Goal: Task Accomplishment & Management: Complete application form

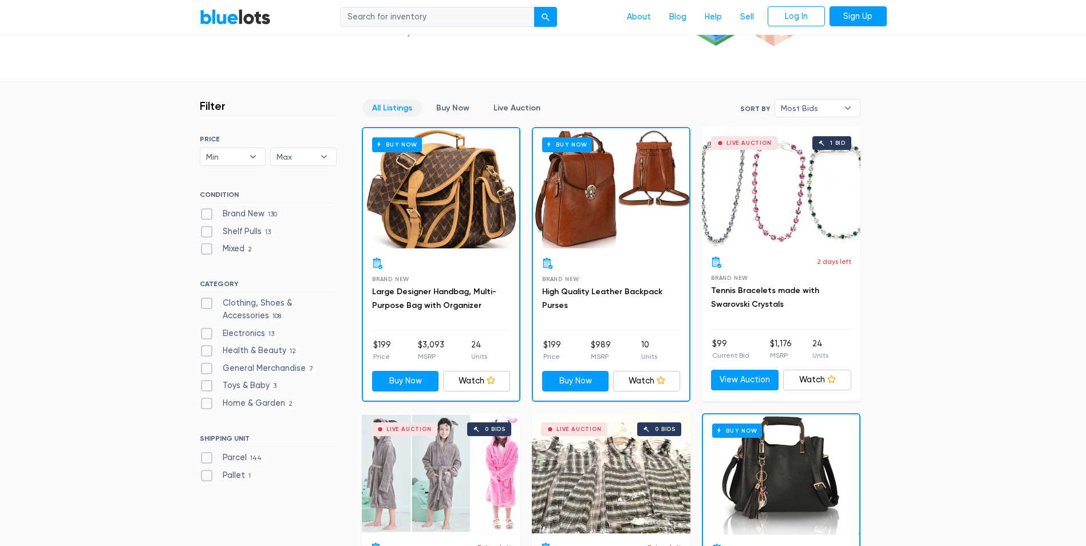
scroll to position [286, 0]
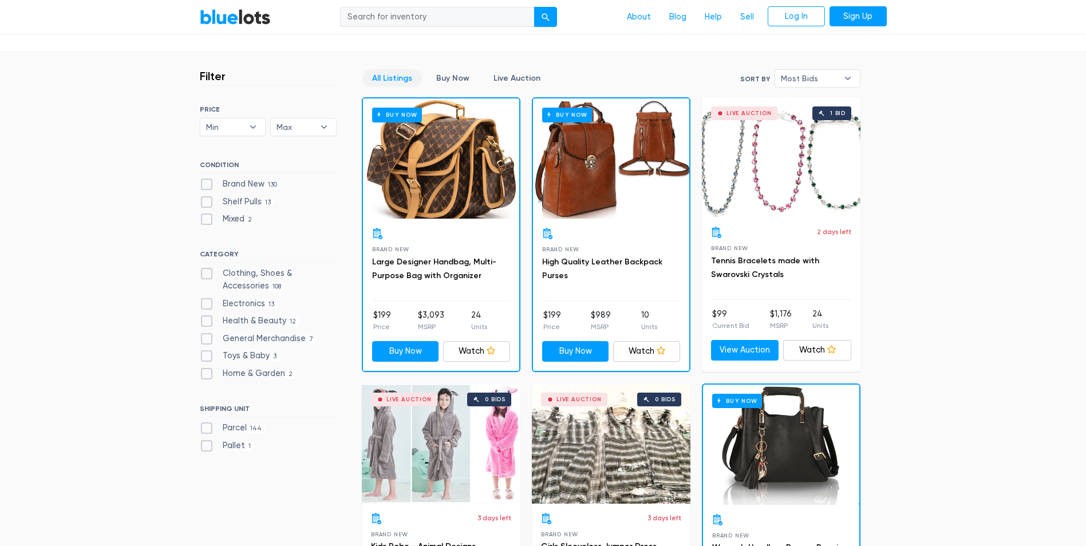
click at [442, 182] on div "Buy Now" at bounding box center [441, 159] width 156 height 120
click at [234, 446] on label "Pallet 1" at bounding box center [227, 446] width 55 height 13
click at [207, 446] on input "Pallet 1" at bounding box center [203, 443] width 7 height 7
checkbox input "true"
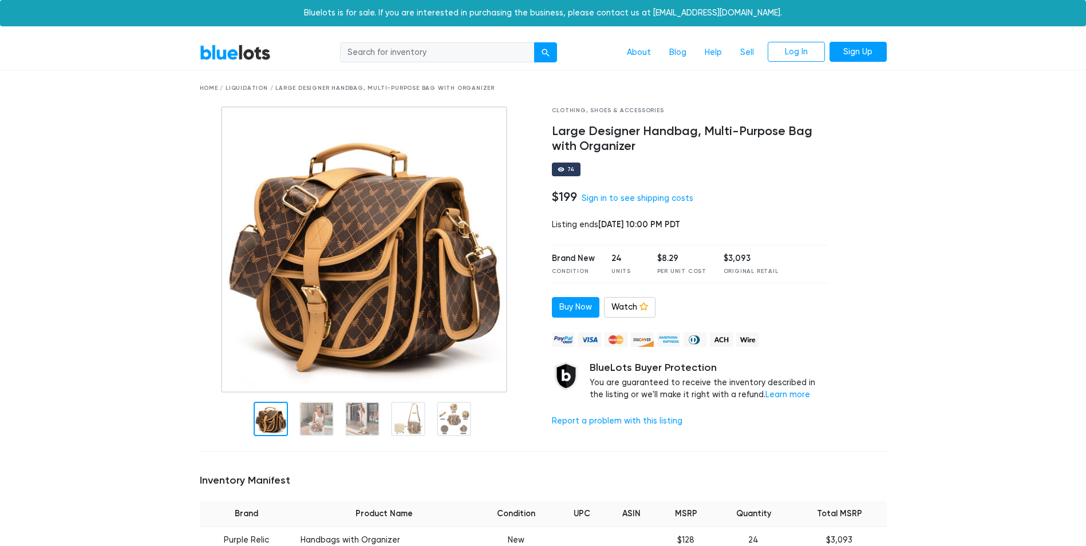
click at [263, 410] on div at bounding box center [271, 419] width 34 height 34
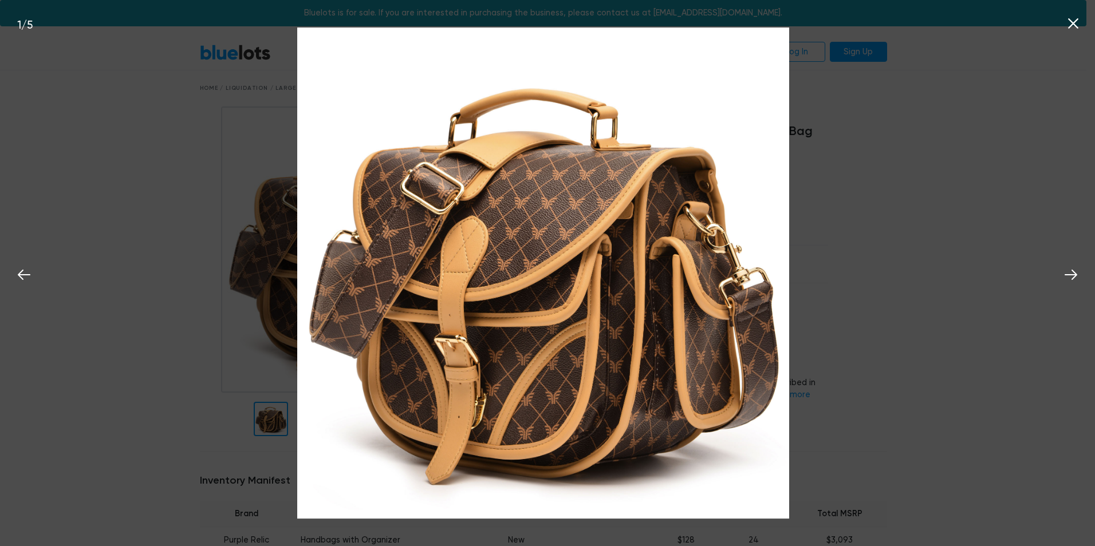
click at [1078, 23] on icon at bounding box center [1073, 23] width 17 height 17
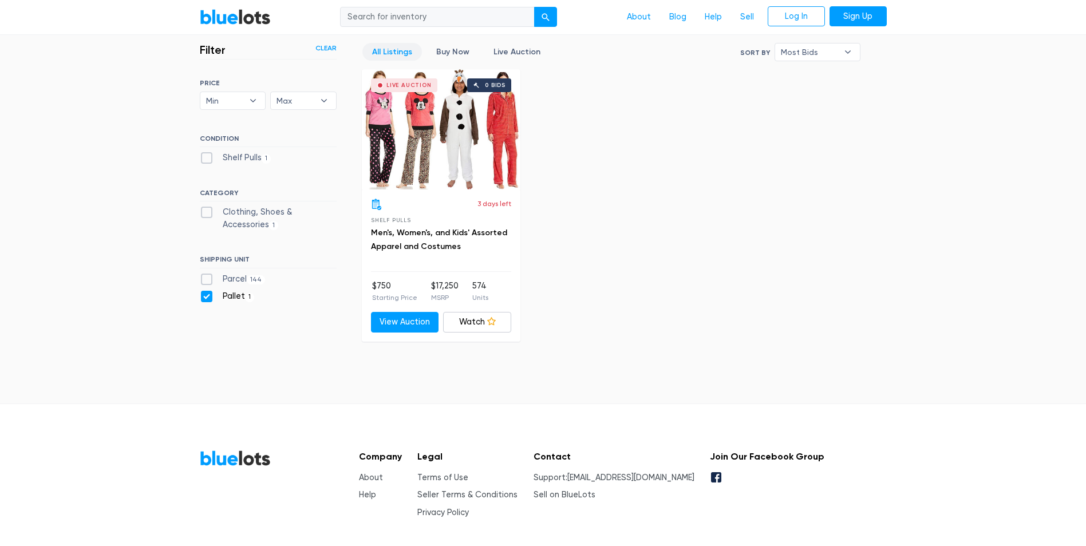
scroll to position [243, 0]
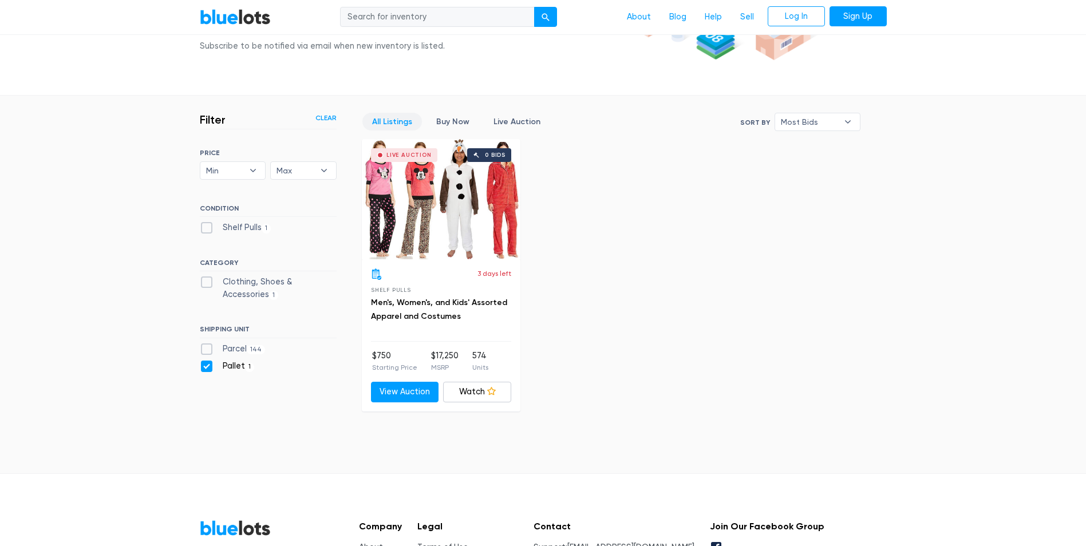
click at [202, 345] on label "Parcel 144" at bounding box center [233, 349] width 66 height 13
click at [202, 345] on input "Parcel 144" at bounding box center [203, 346] width 7 height 7
checkbox input "true"
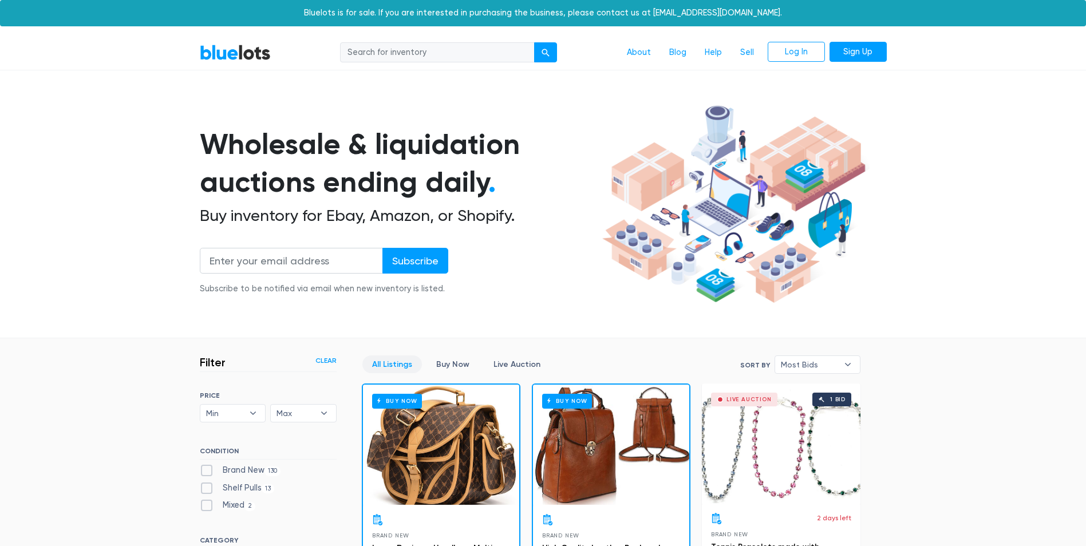
scroll to position [308, 0]
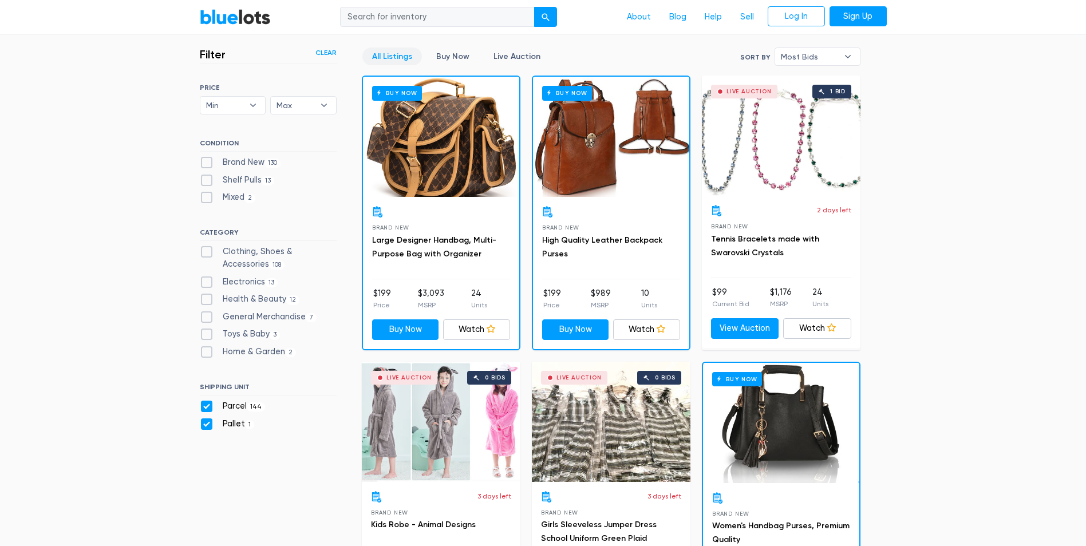
click at [208, 424] on label "Pallet 1" at bounding box center [227, 424] width 55 height 13
click at [207, 424] on input "Pallet 1" at bounding box center [203, 421] width 7 height 7
checkbox input "false"
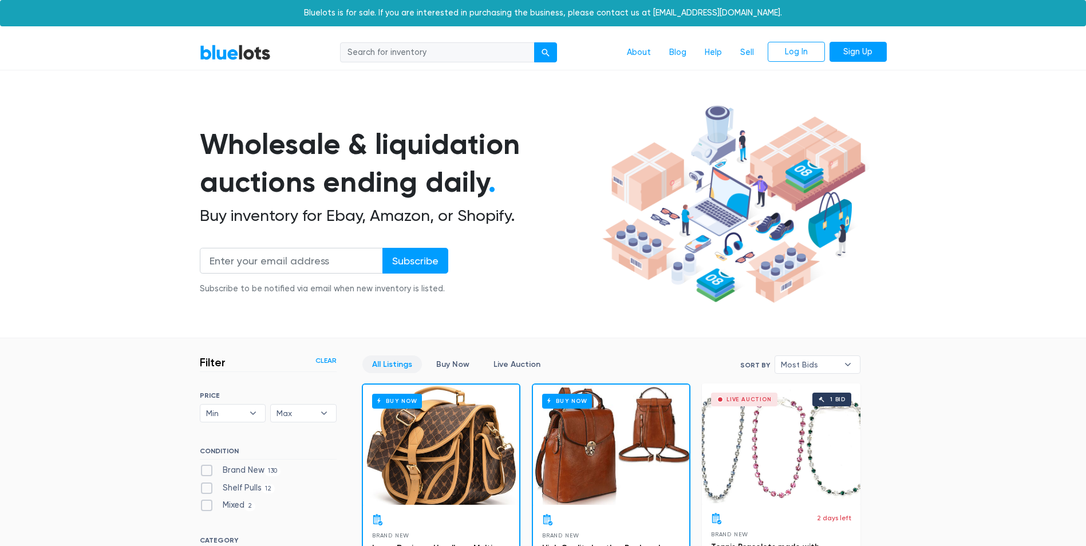
scroll to position [308, 0]
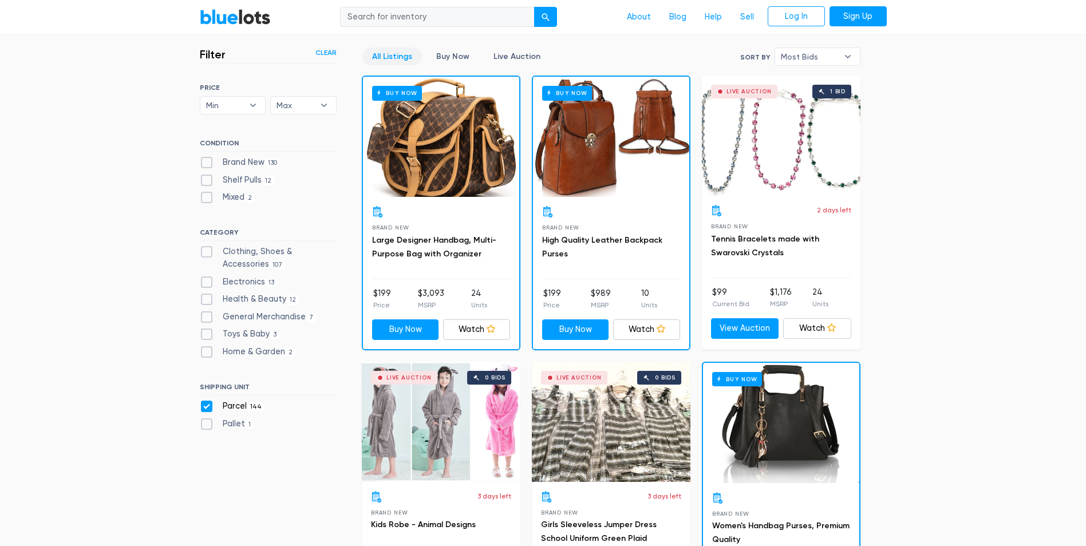
click at [582, 58] on div "All Listings Buy Now Live Auction Sort By Most Bids Ending Soonest Newly Listed…" at bounding box center [611, 61] width 499 height 26
click at [513, 61] on link "Live Auction" at bounding box center [517, 57] width 66 height 18
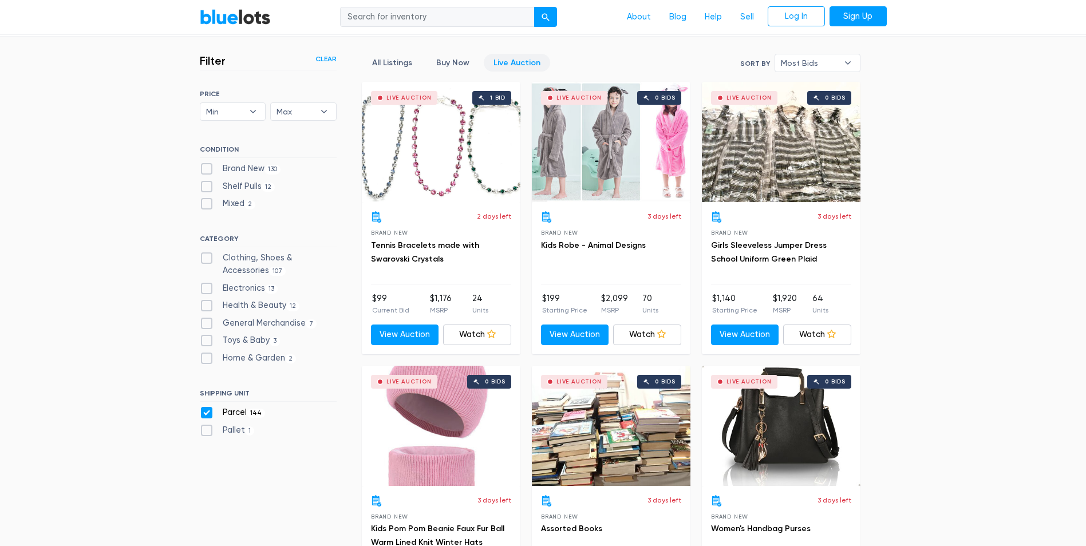
scroll to position [251, 0]
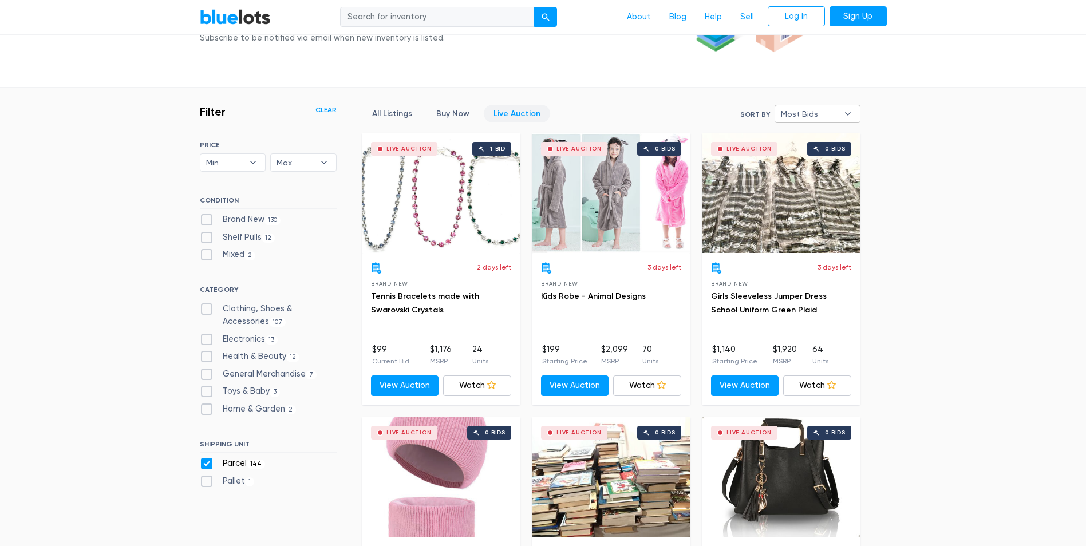
click at [836, 109] on b "▾" at bounding box center [848, 113] width 24 height 17
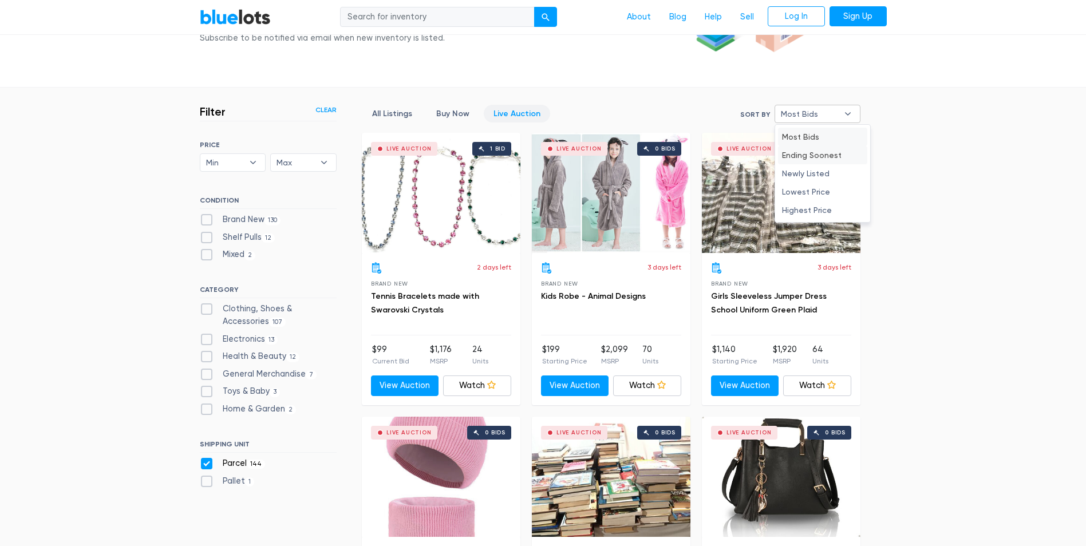
click at [825, 159] on li "Ending Soonest" at bounding box center [822, 155] width 89 height 18
select select "ending_soonest"
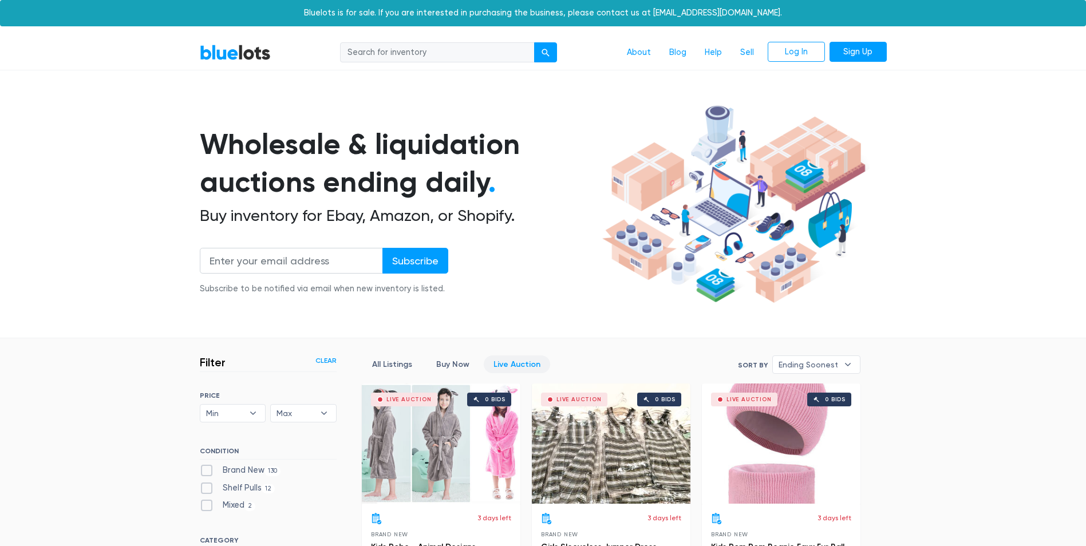
scroll to position [308, 0]
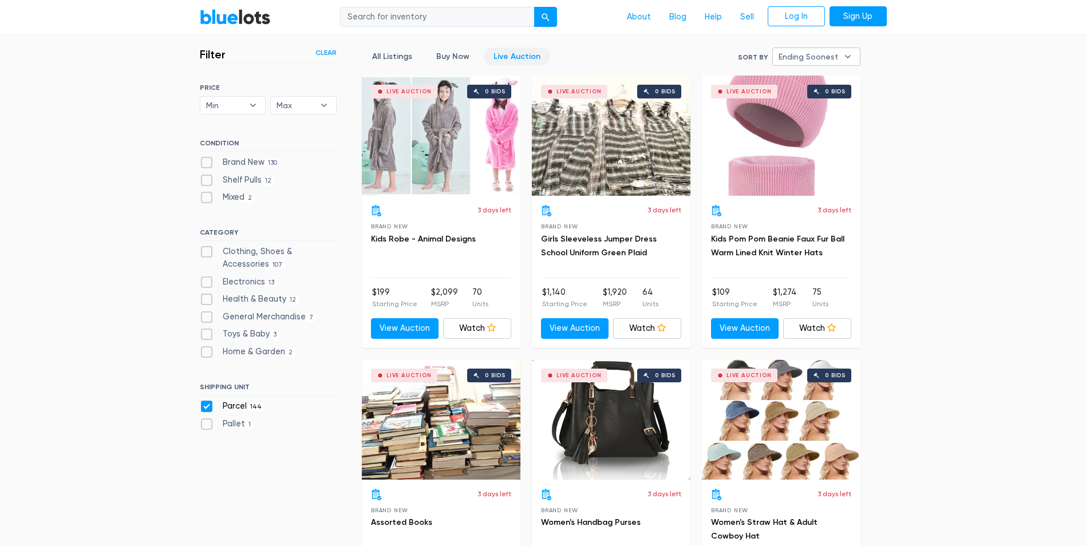
click at [830, 51] on span "Ending Soonest" at bounding box center [809, 56] width 60 height 17
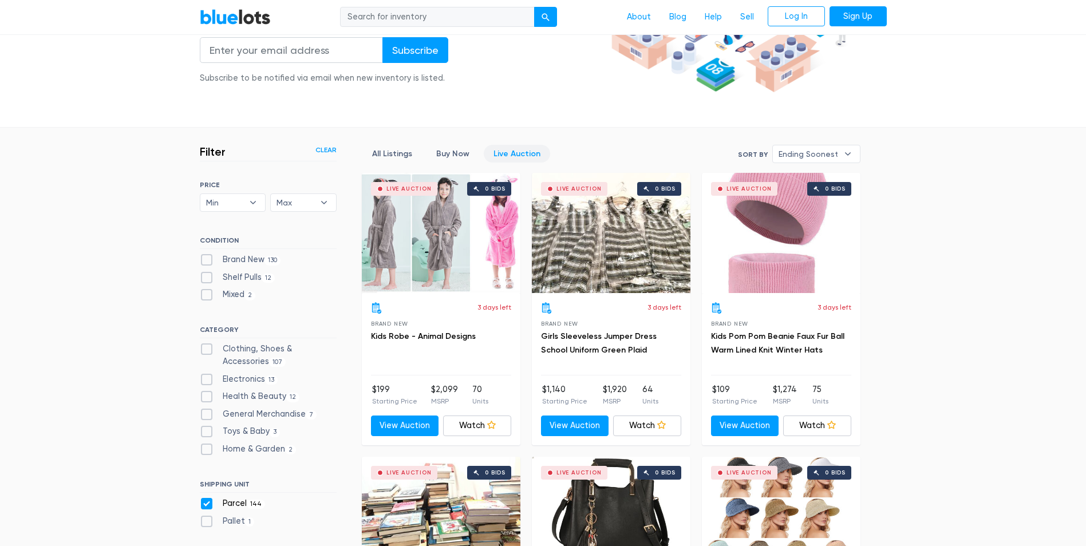
scroll to position [0, 0]
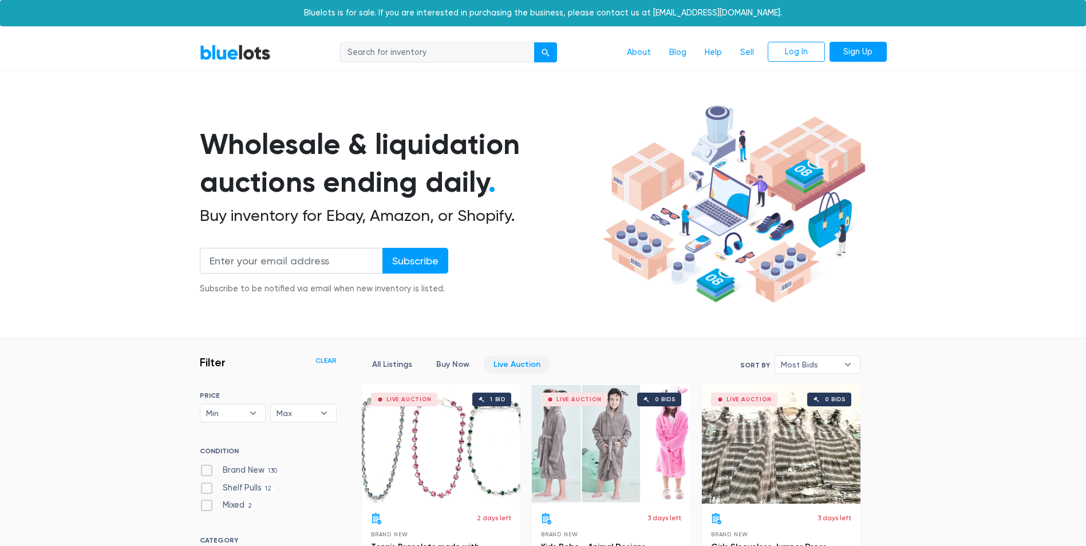
select select "ending_soonest"
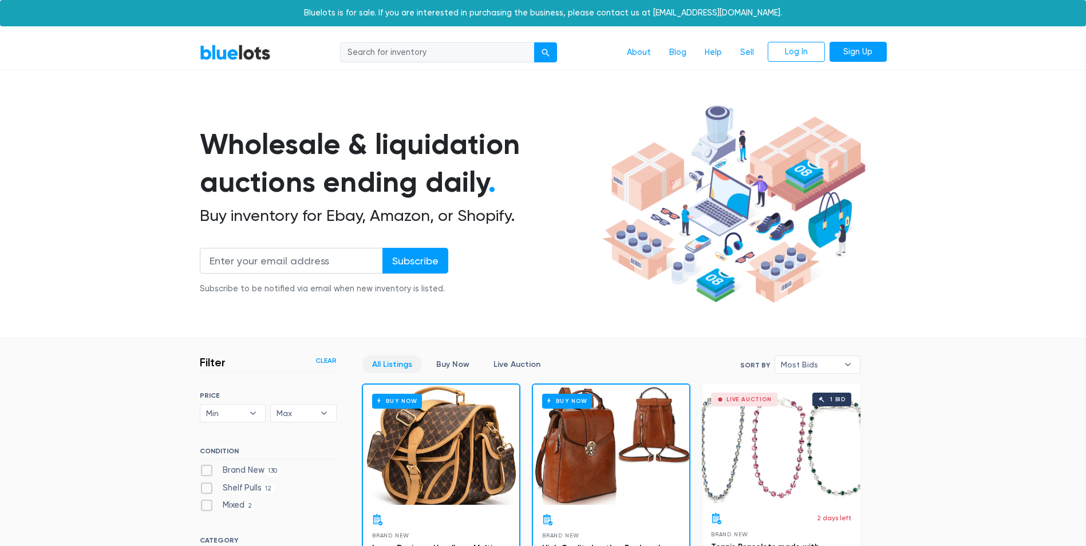
scroll to position [308, 0]
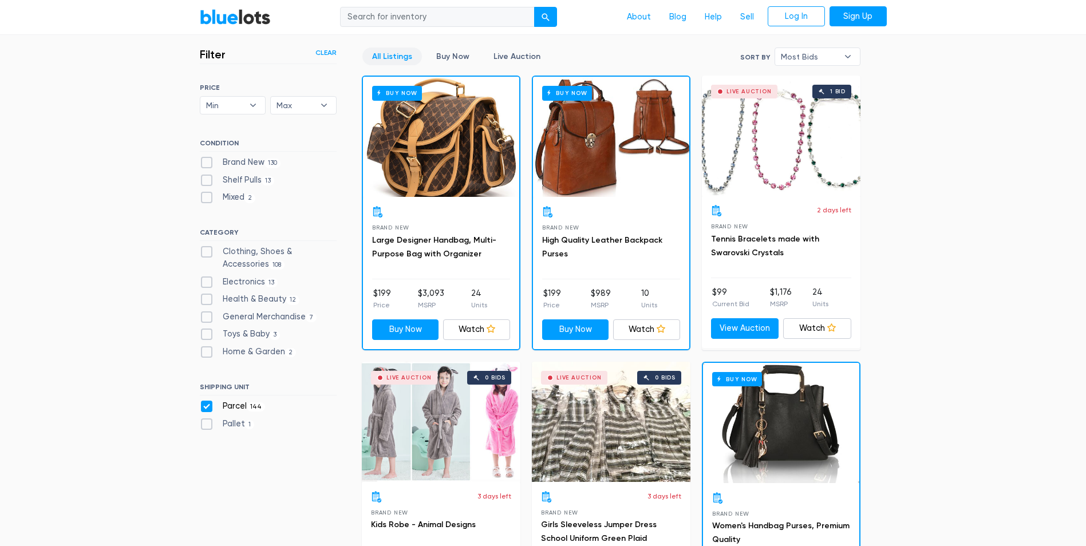
scroll to position [308, 0]
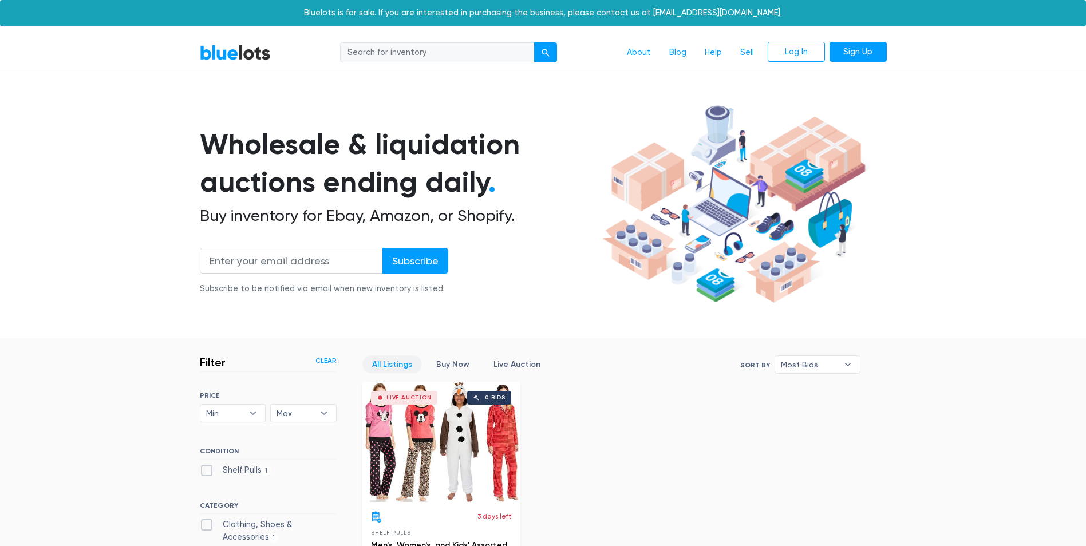
scroll to position [243, 0]
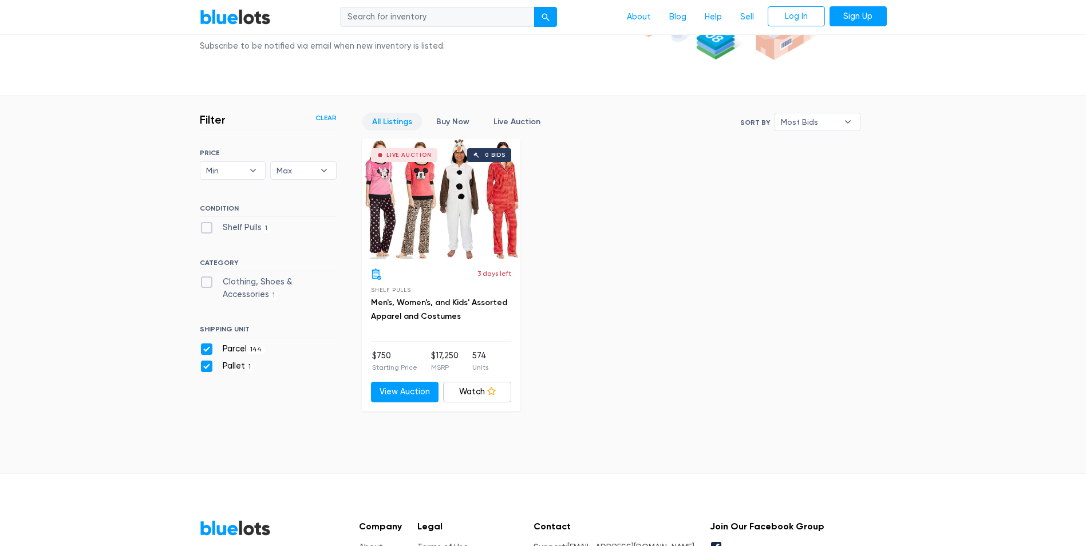
click at [198, 331] on div "Filter Filter & Sort Clear SORT BY Most Bids Ending Soonest Newly Listed Lowest…" at bounding box center [543, 254] width 704 height 316
click at [202, 340] on div "SHIPPING UNIT Parcel 144 Pallet 1" at bounding box center [268, 351] width 137 height 52
click at [206, 354] on label "Parcel 144" at bounding box center [233, 349] width 66 height 13
click at [206, 350] on input "Parcel 144" at bounding box center [203, 346] width 7 height 7
checkbox input "false"
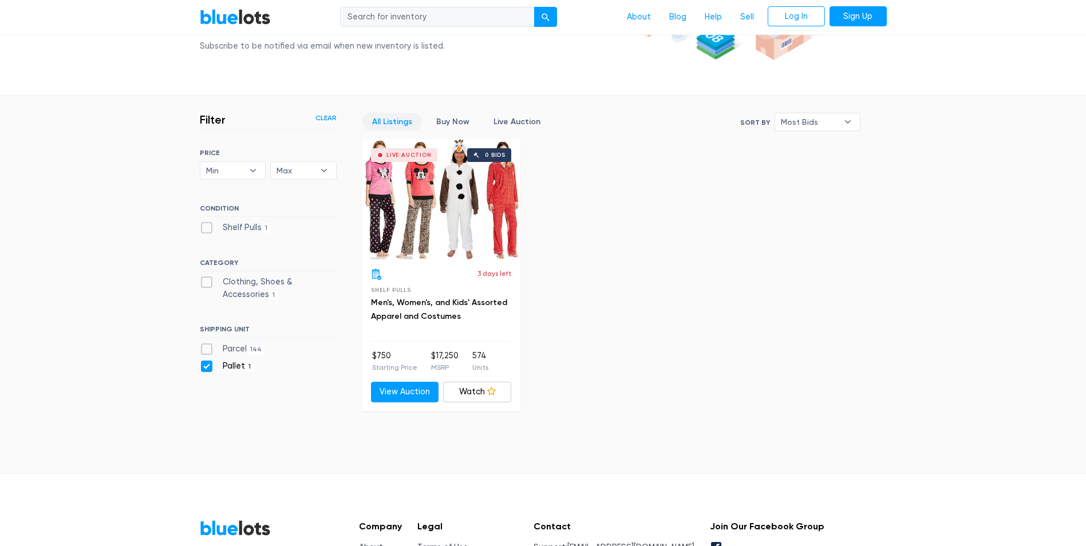
scroll to position [308, 0]
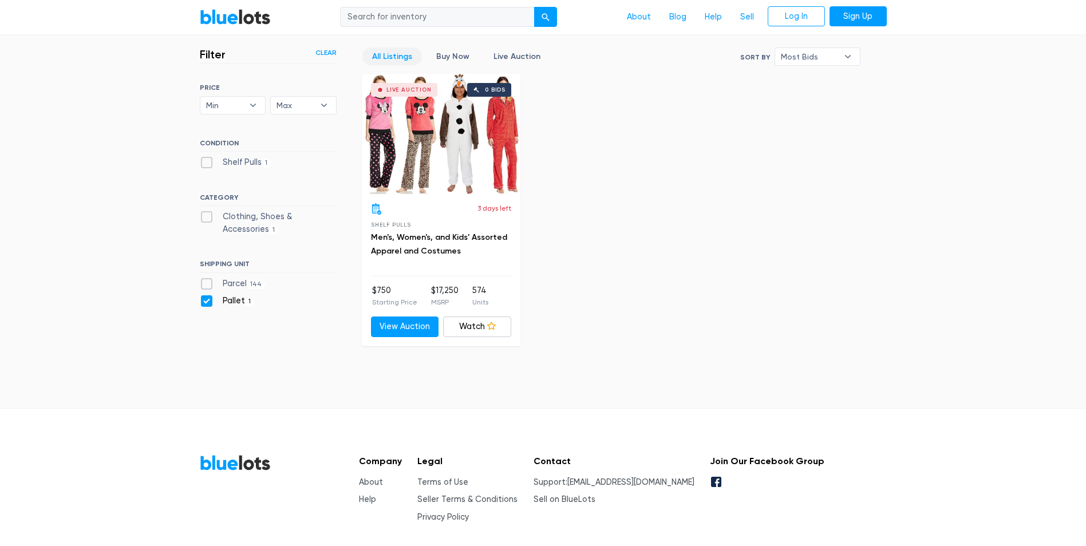
click at [207, 367] on section "Filter Filter & Sort Clear SORT BY Most Bids Ending Soonest Newly Listed Lowest…" at bounding box center [543, 218] width 1086 height 377
click at [208, 300] on label "Pallet 1" at bounding box center [227, 301] width 55 height 13
click at [207, 300] on input "Pallet 1" at bounding box center [203, 298] width 7 height 7
checkbox input "false"
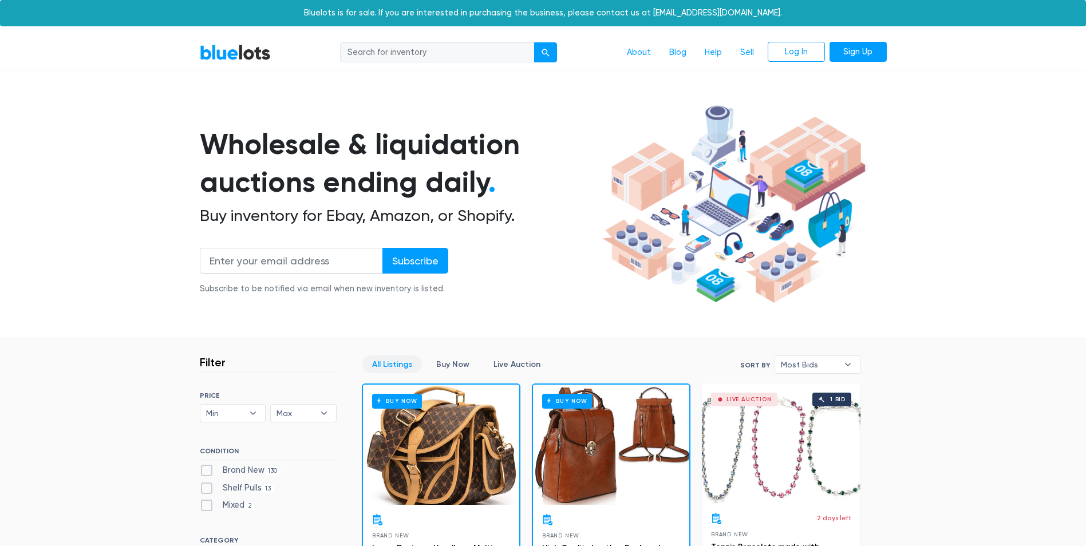
scroll to position [308, 0]
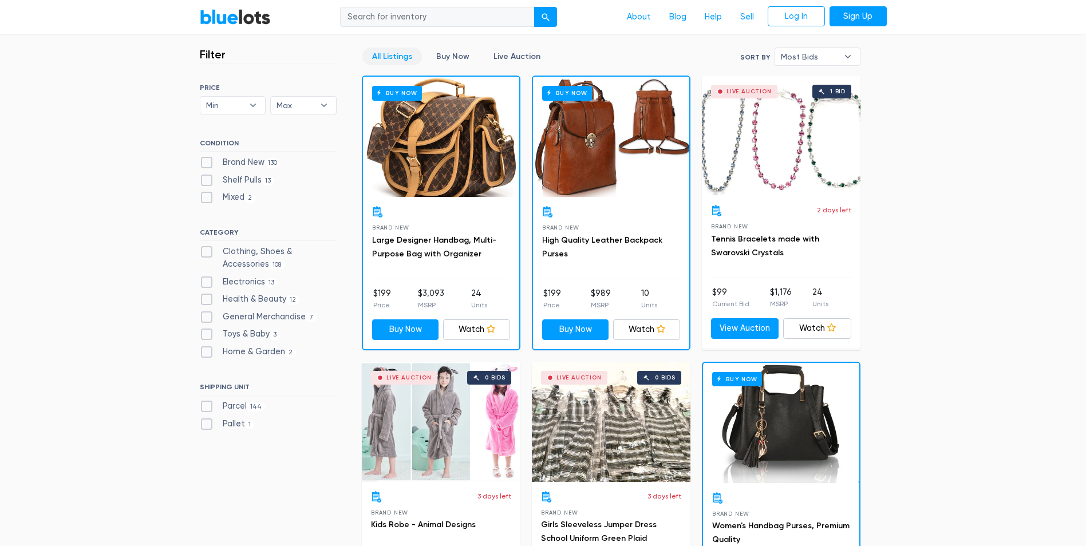
click at [207, 176] on label "Shelf Pulls 13" at bounding box center [237, 180] width 75 height 13
click at [207, 176] on Pulls"] "Shelf Pulls 13" at bounding box center [203, 177] width 7 height 7
checkbox Pulls"] "true"
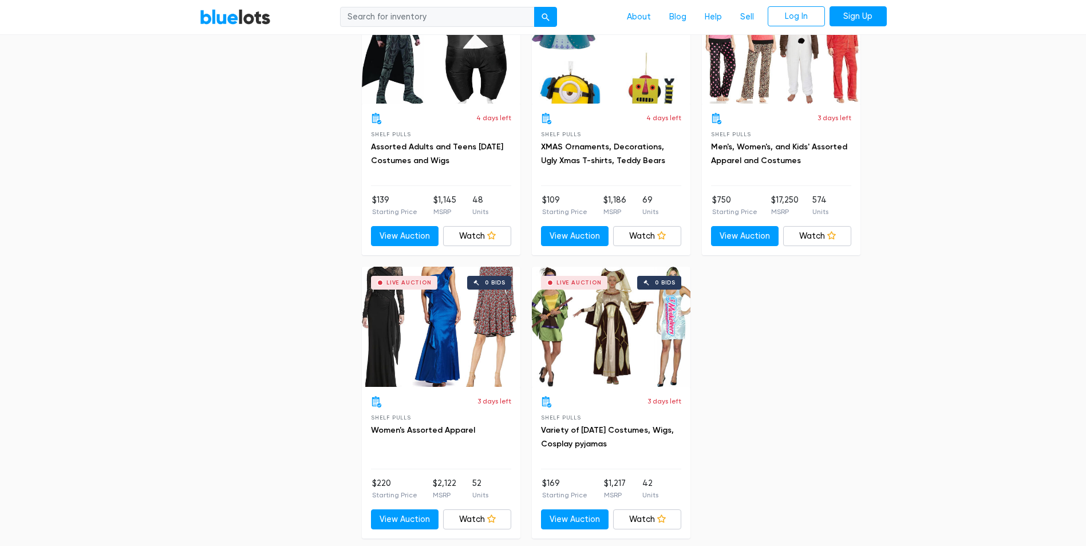
scroll to position [1282, 0]
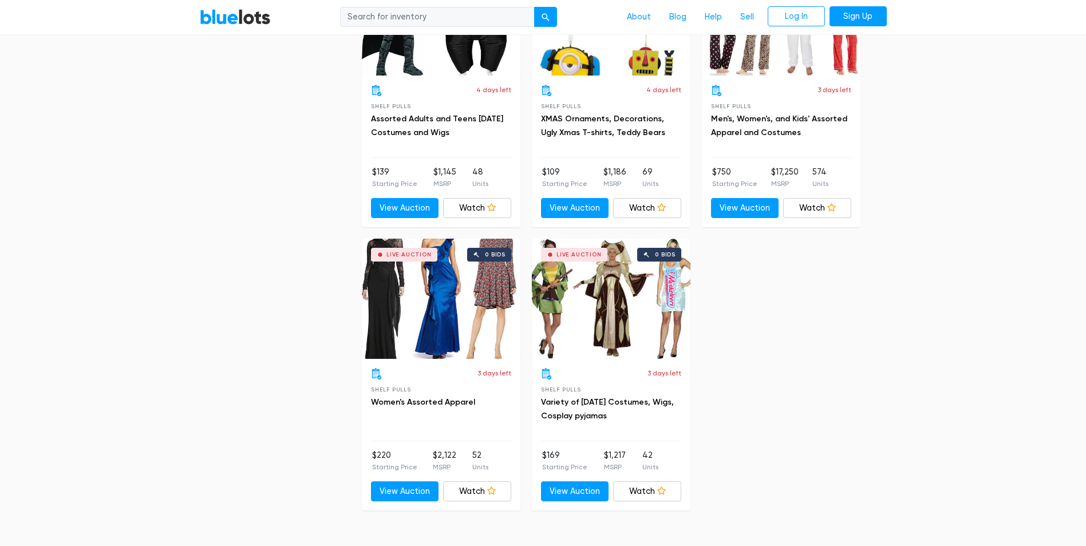
click at [612, 321] on div "Live Auction 0 bids" at bounding box center [611, 299] width 159 height 120
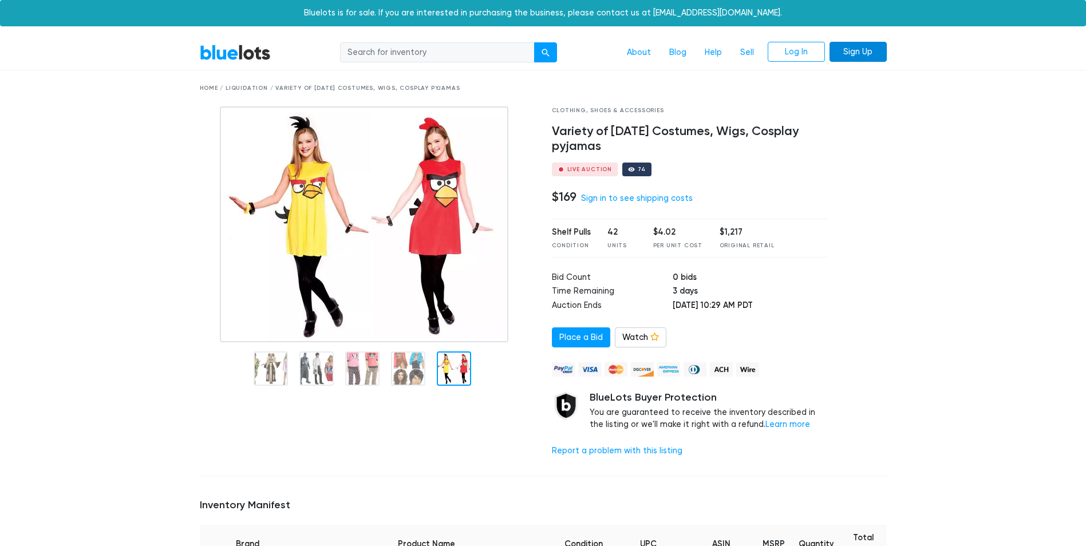
click at [857, 56] on link "Sign Up" at bounding box center [858, 52] width 57 height 21
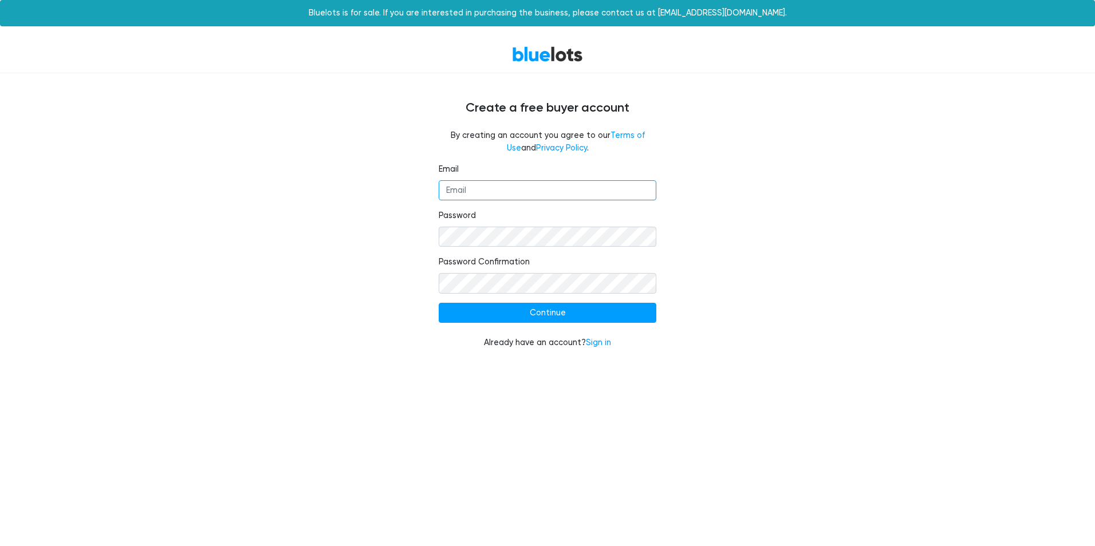
click at [517, 195] on input "Email" at bounding box center [548, 190] width 218 height 21
type input "[EMAIL_ADDRESS][DOMAIN_NAME]"
click at [439, 303] on input "Continue" at bounding box center [548, 313] width 218 height 21
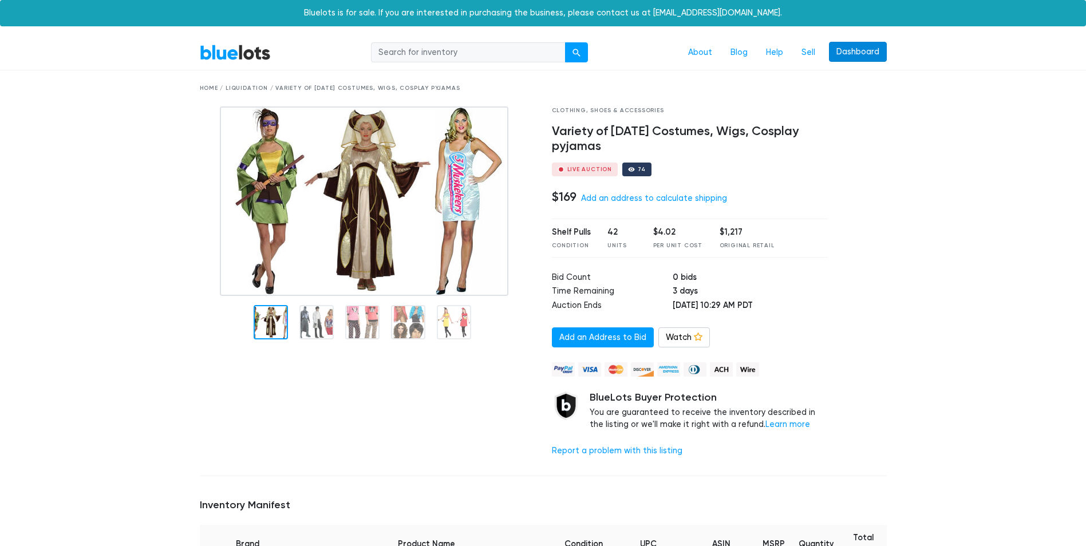
click at [838, 48] on link "Dashboard" at bounding box center [858, 52] width 58 height 21
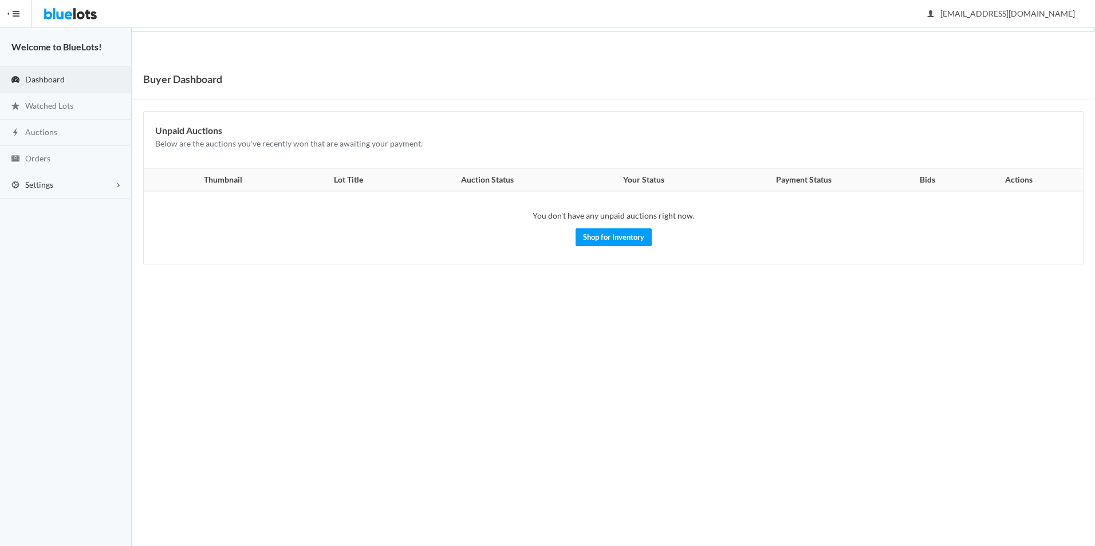
click at [57, 181] on link "Settings" at bounding box center [66, 185] width 132 height 26
click at [58, 207] on span "Buyer Profile Incomplete" at bounding box center [48, 209] width 47 height 10
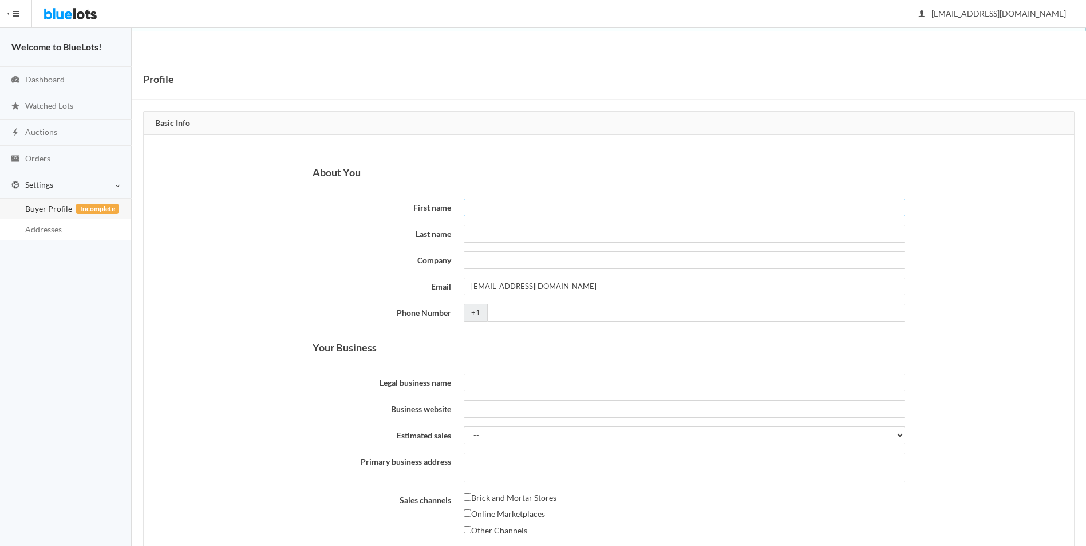
click at [628, 206] on input "First name" at bounding box center [684, 208] width 441 height 18
type input "Brian Johnson"
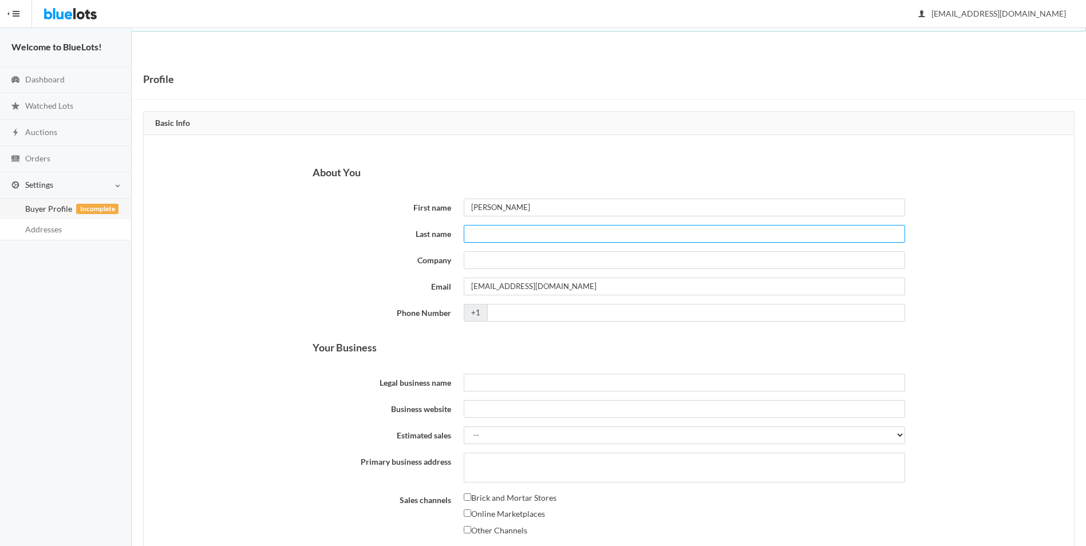
type input "[PERSON_NAME]"
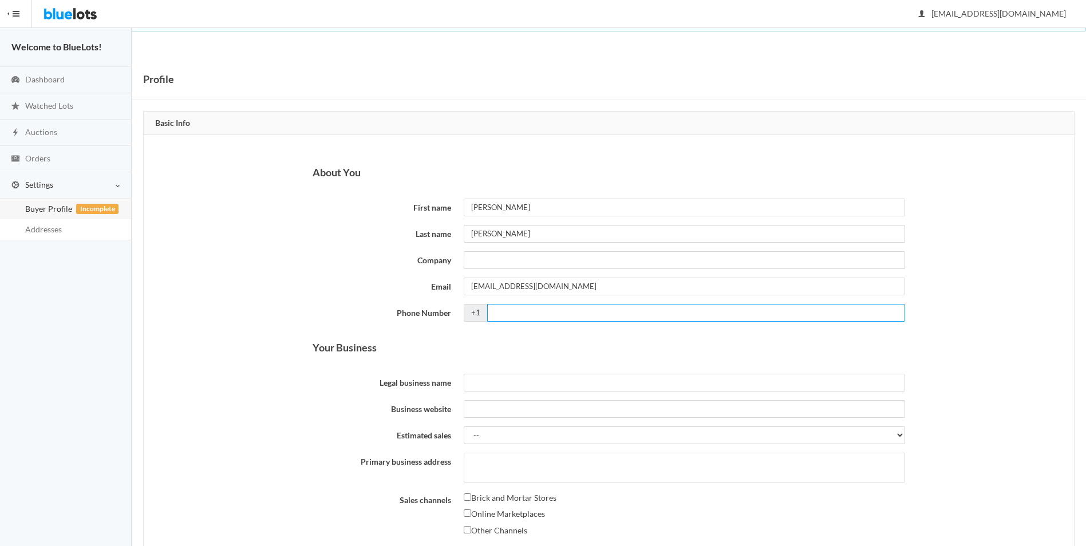
type input "5016220253"
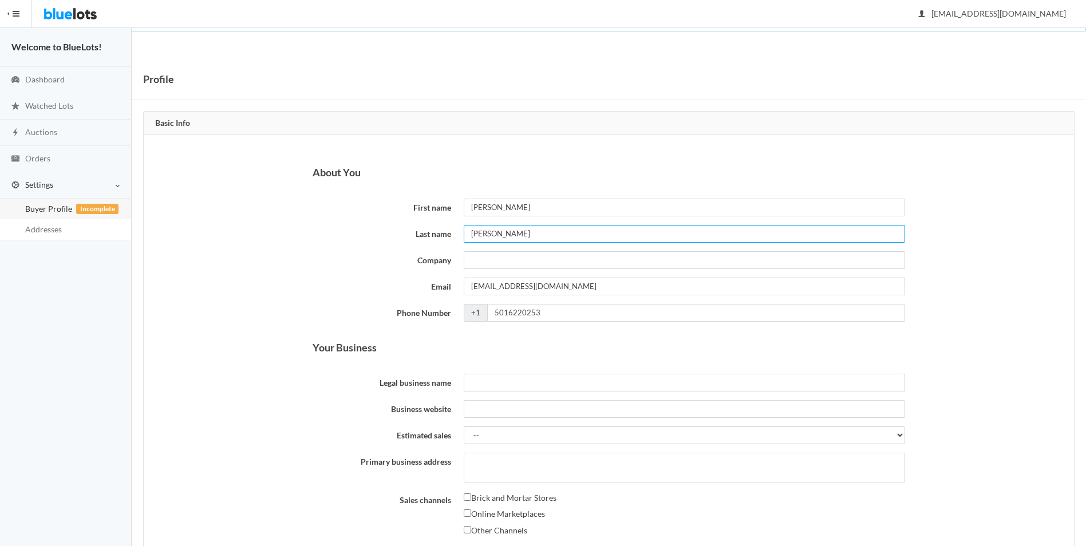
drag, startPoint x: 564, startPoint y: 233, endPoint x: 437, endPoint y: 237, distance: 127.2
click at [437, 237] on div "Last name Brian Johnson" at bounding box center [608, 234] width 605 height 18
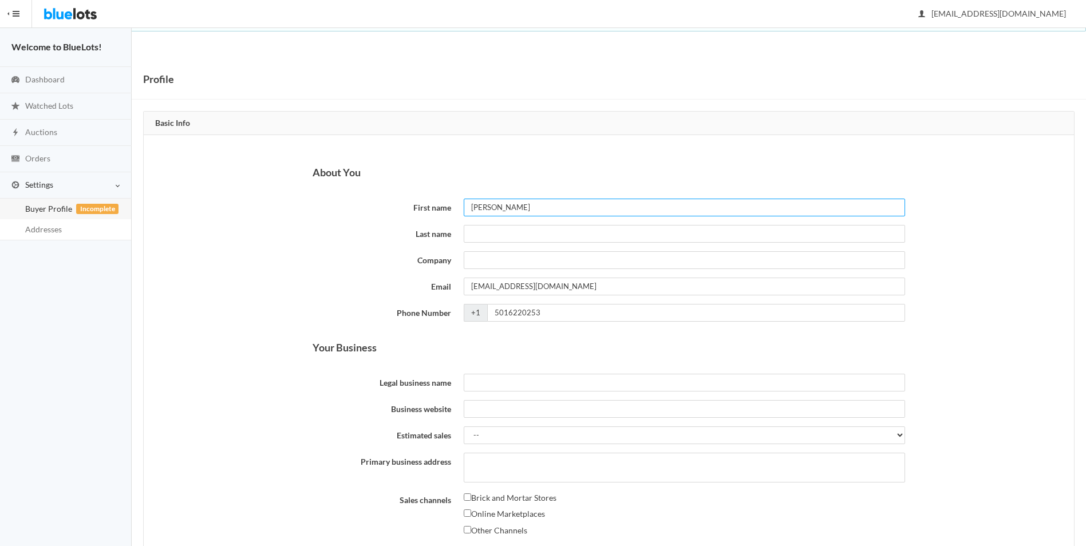
type input "Brian"
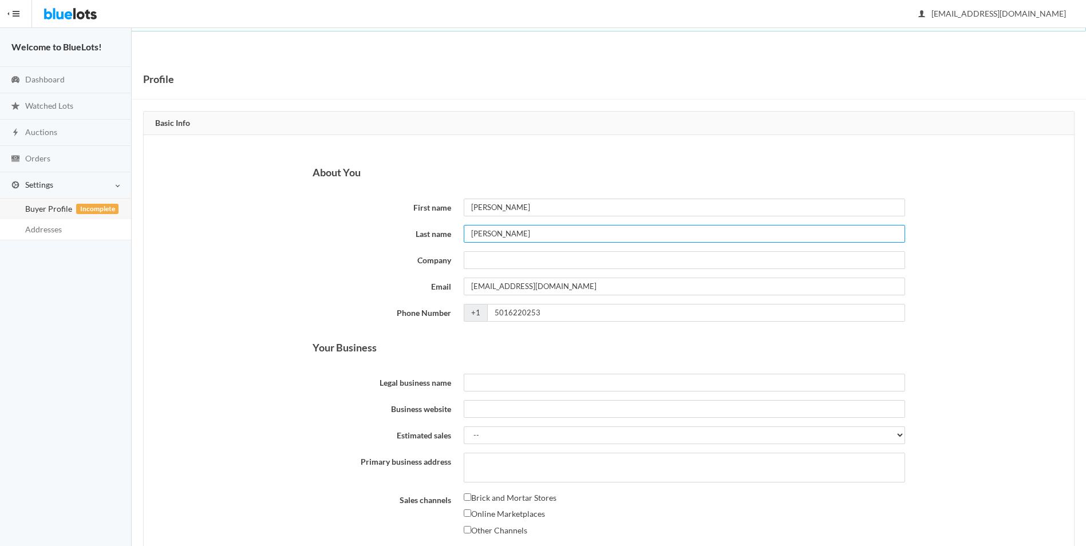
type input "Johnson"
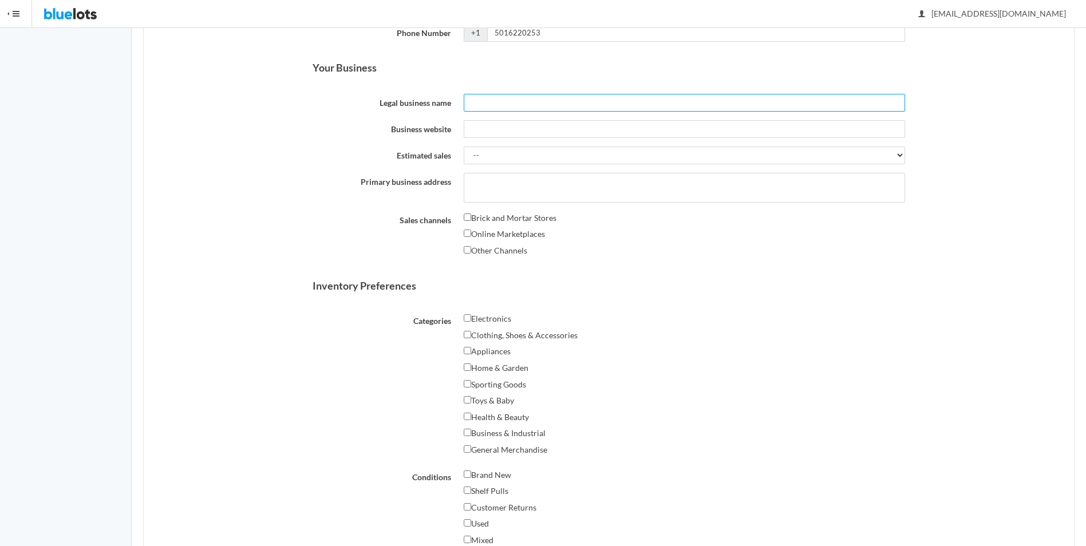
scroll to position [286, 0]
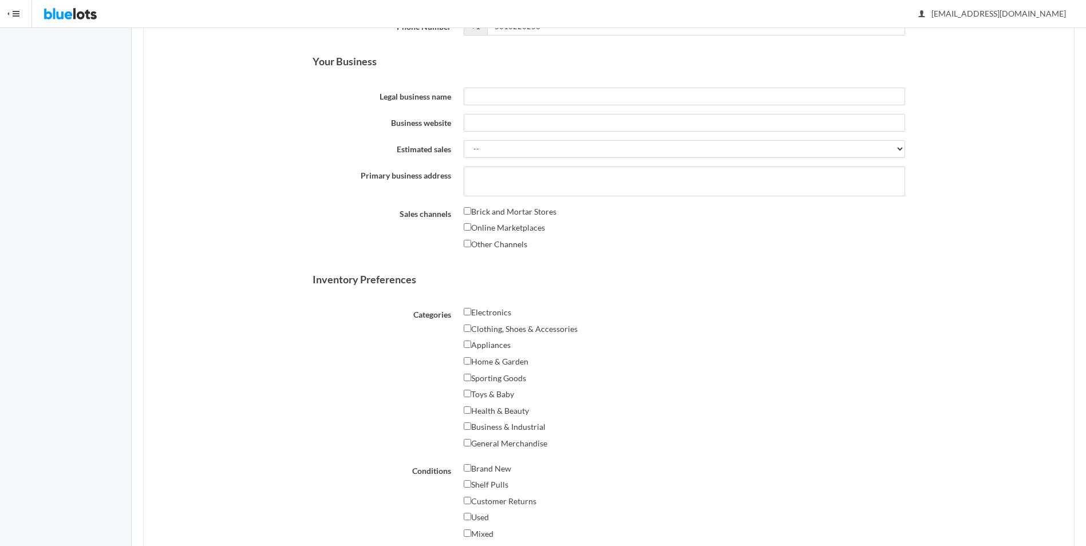
click at [469, 308] on label "Electronics" at bounding box center [488, 313] width 48 height 14
click at [469, 308] on input "Electronics" at bounding box center [467, 311] width 7 height 7
checkbox input "true"
click at [467, 325] on input "Clothing, Shoes & Accessories" at bounding box center [467, 328] width 7 height 7
checkbox input "true"
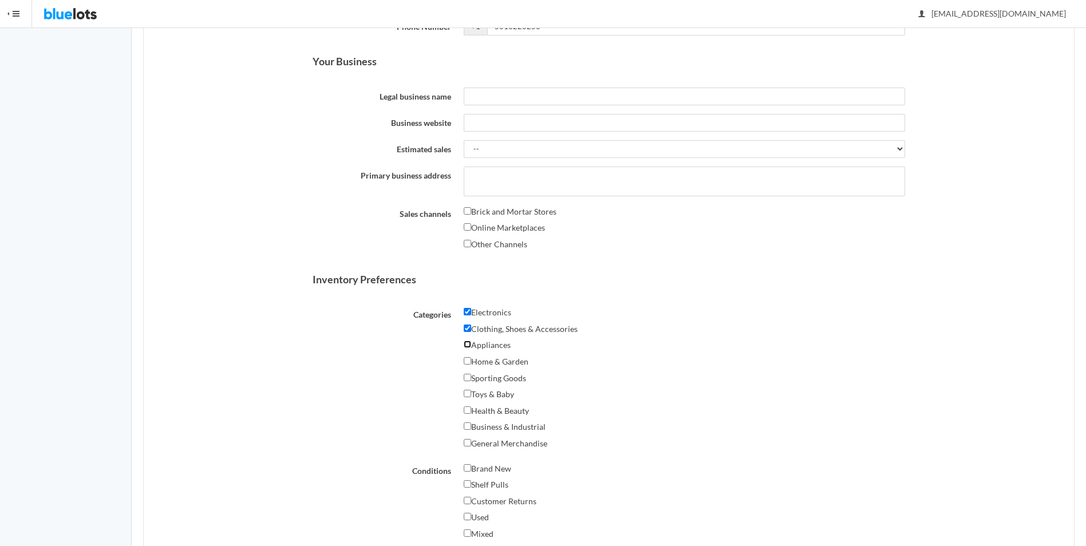
click at [465, 346] on input "Appliances" at bounding box center [467, 344] width 7 height 7
checkbox input "true"
click at [472, 444] on label "General Merchandise" at bounding box center [506, 444] width 84 height 14
click at [471, 444] on input "General Merchandise" at bounding box center [467, 442] width 7 height 7
checkbox input "true"
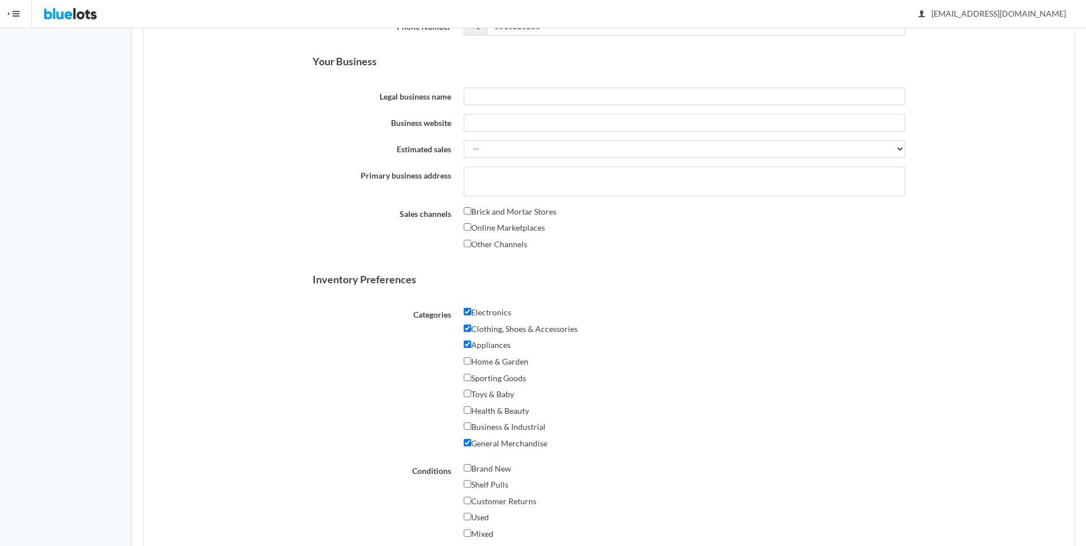
click at [471, 424] on label "Business & Industrial" at bounding box center [505, 427] width 82 height 14
click at [471, 424] on input "Business & Industrial" at bounding box center [467, 426] width 7 height 7
click at [471, 423] on label "Business & Industrial" at bounding box center [505, 427] width 82 height 14
click at [471, 423] on input "Business & Industrial" at bounding box center [467, 426] width 7 height 7
checkbox input "false"
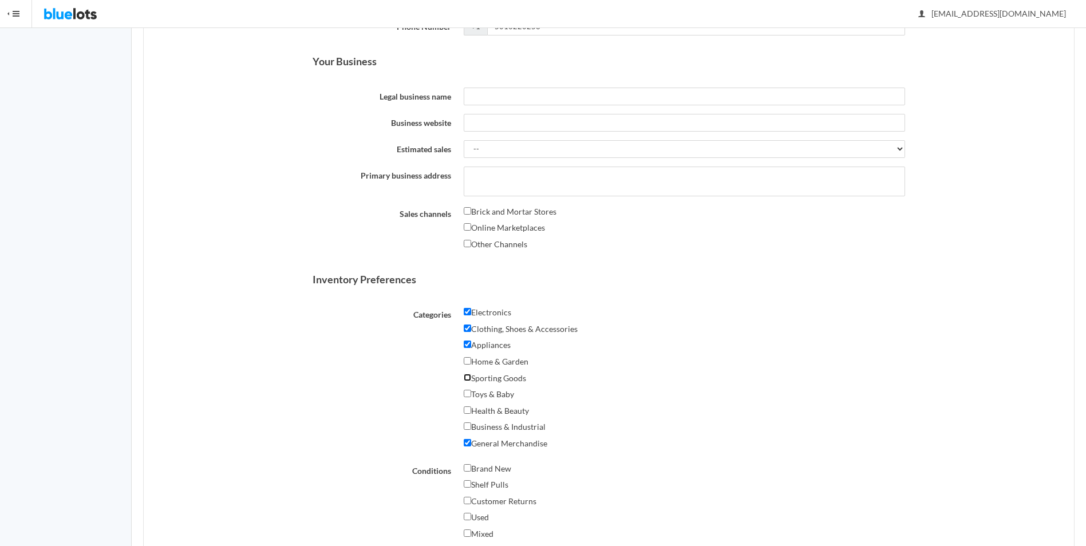
click at [468, 377] on input "Sporting Goods" at bounding box center [467, 377] width 7 height 7
checkbox input "true"
click at [464, 362] on input "Home & Garden" at bounding box center [467, 360] width 7 height 7
checkbox input "true"
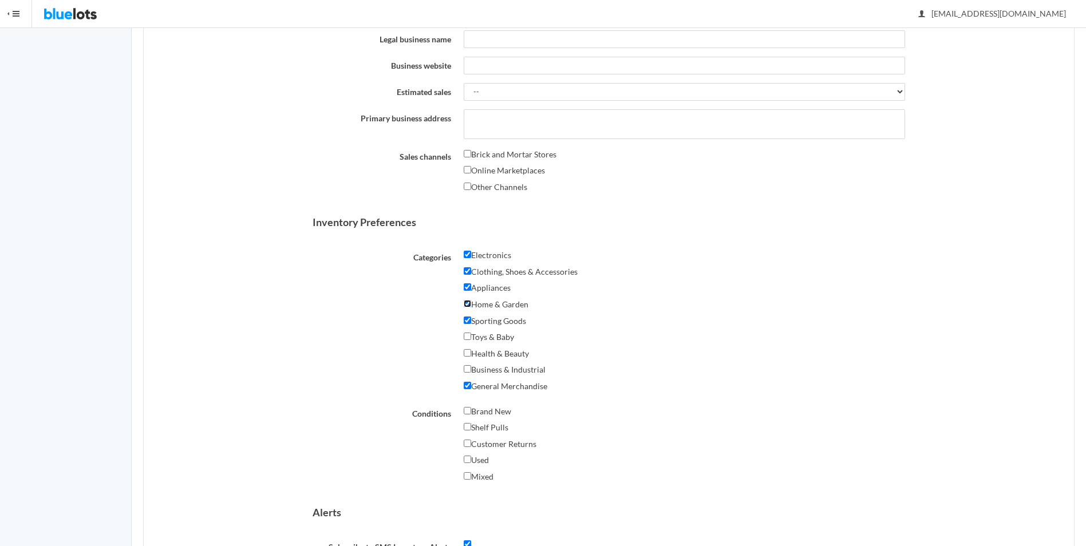
scroll to position [401, 0]
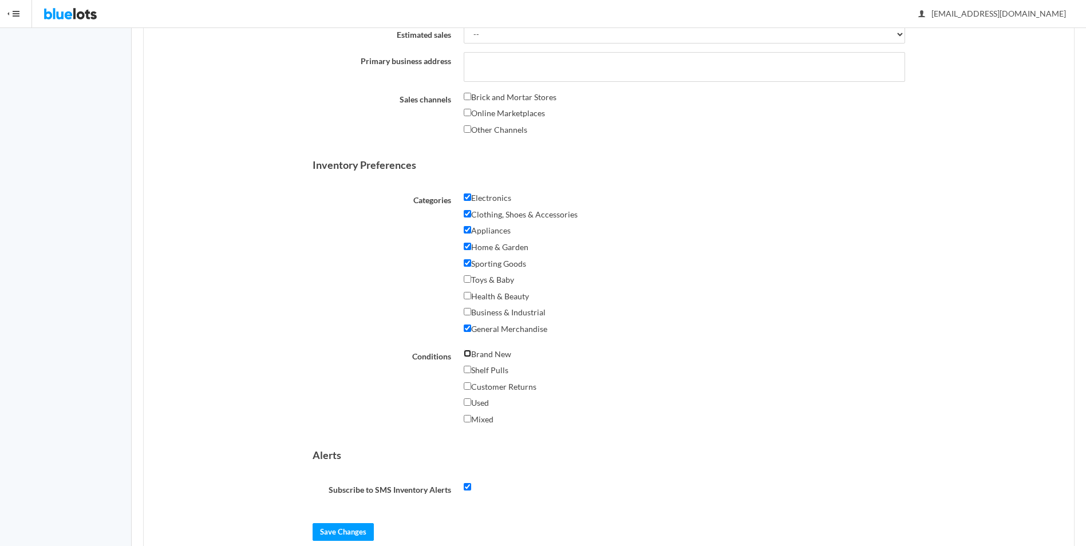
click at [471, 354] on input "Brand New" at bounding box center [467, 353] width 7 height 7
checkbox input "true"
click at [467, 371] on input "Shelf Pulls" at bounding box center [467, 369] width 7 height 7
checkbox input "true"
click at [466, 392] on label "Customer Returns" at bounding box center [500, 387] width 73 height 14
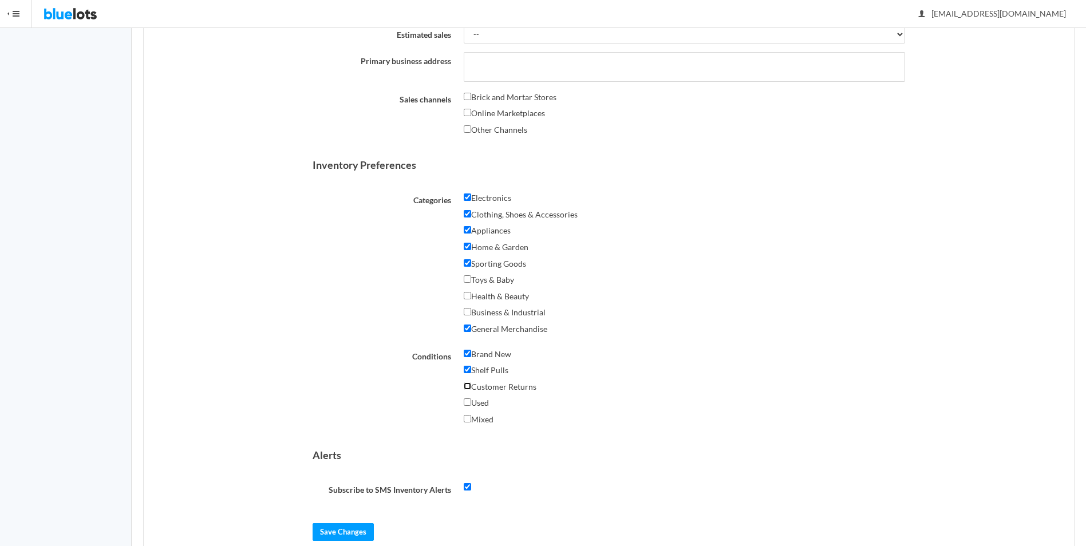
click at [466, 390] on input "Customer Returns" at bounding box center [467, 386] width 7 height 7
checkbox input "true"
click at [466, 401] on input "Used" at bounding box center [467, 402] width 7 height 7
checkbox input "true"
click at [466, 416] on input "Mixed" at bounding box center [467, 418] width 7 height 7
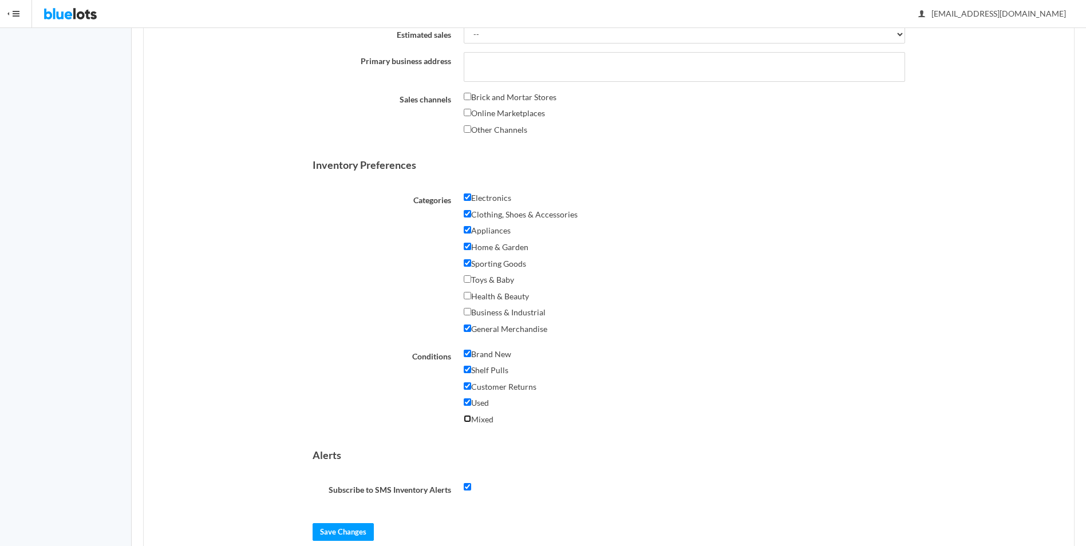
checkbox input "true"
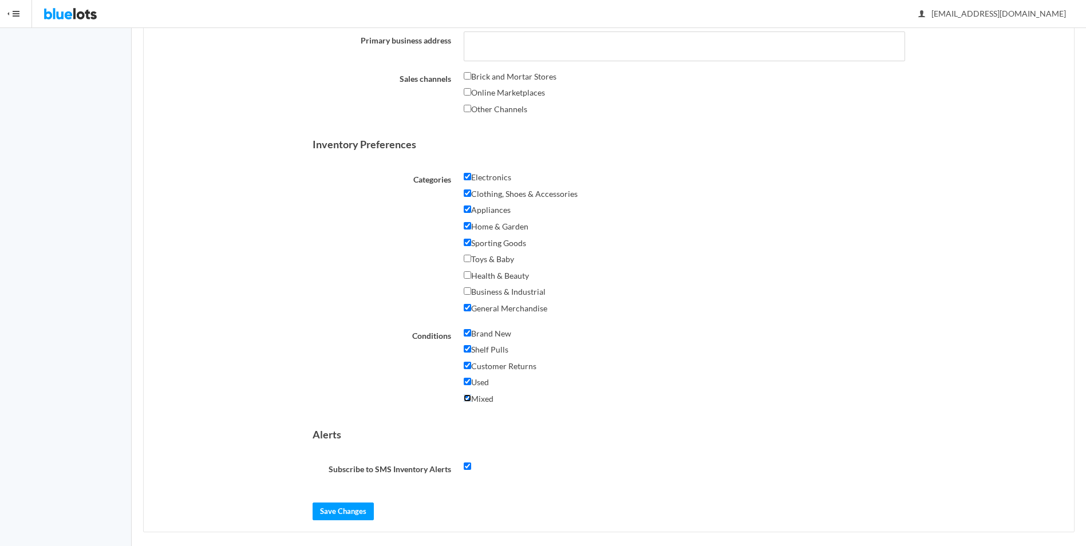
scroll to position [431, 0]
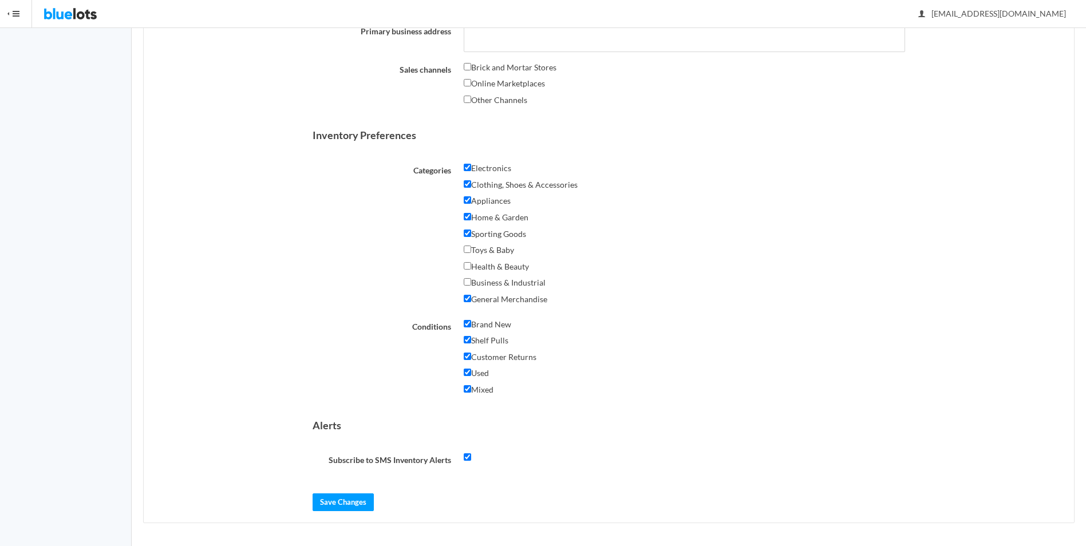
click at [467, 452] on label at bounding box center [467, 458] width 7 height 14
click at [467, 454] on input "checkbox" at bounding box center [467, 457] width 7 height 7
checkbox input "false"
click at [354, 499] on input "Save Changes" at bounding box center [343, 503] width 61 height 18
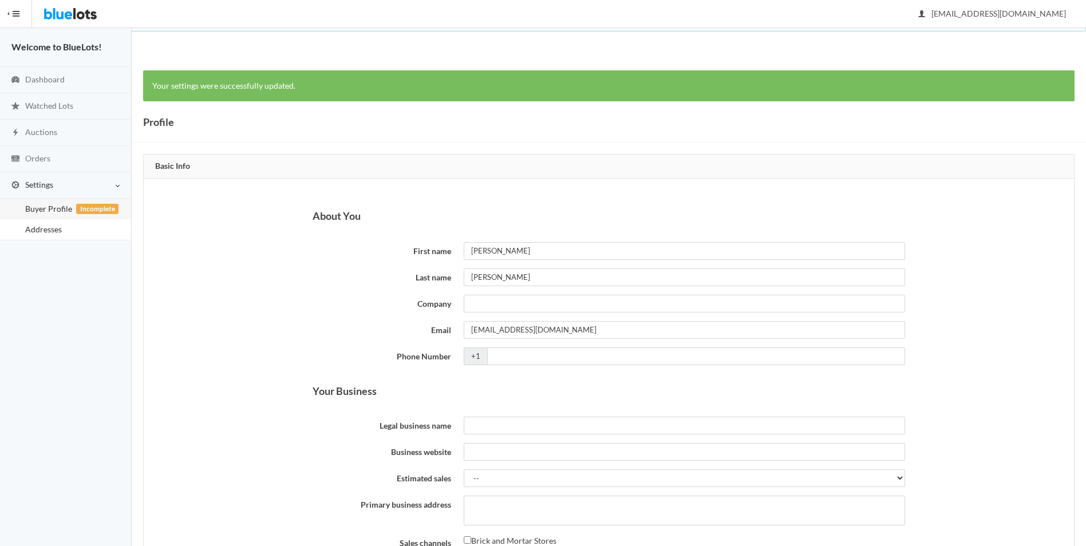
click at [62, 227] on link "Addresses" at bounding box center [65, 229] width 131 height 21
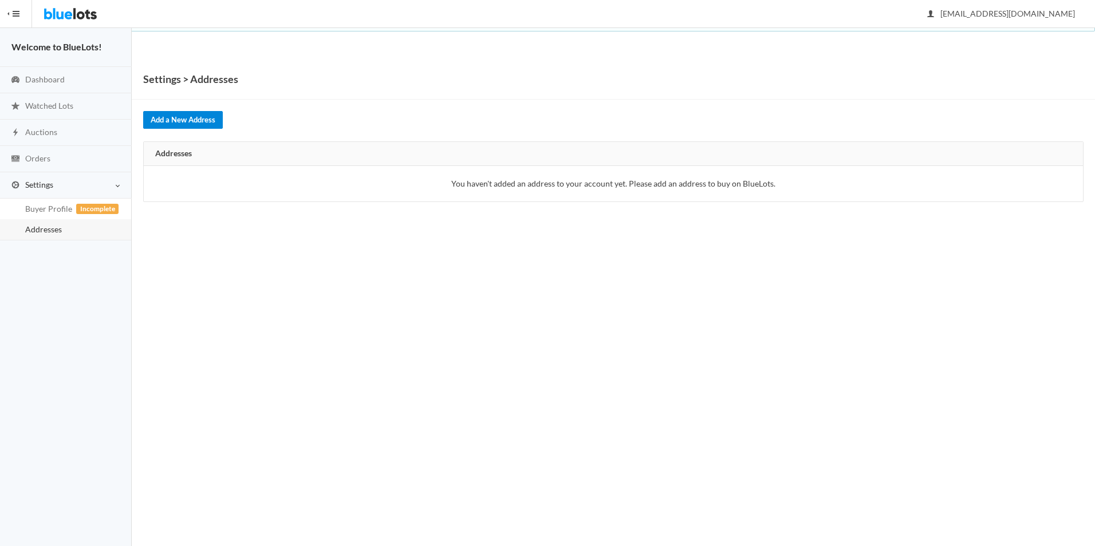
click at [195, 122] on link "Add a New Address" at bounding box center [183, 120] width 80 height 18
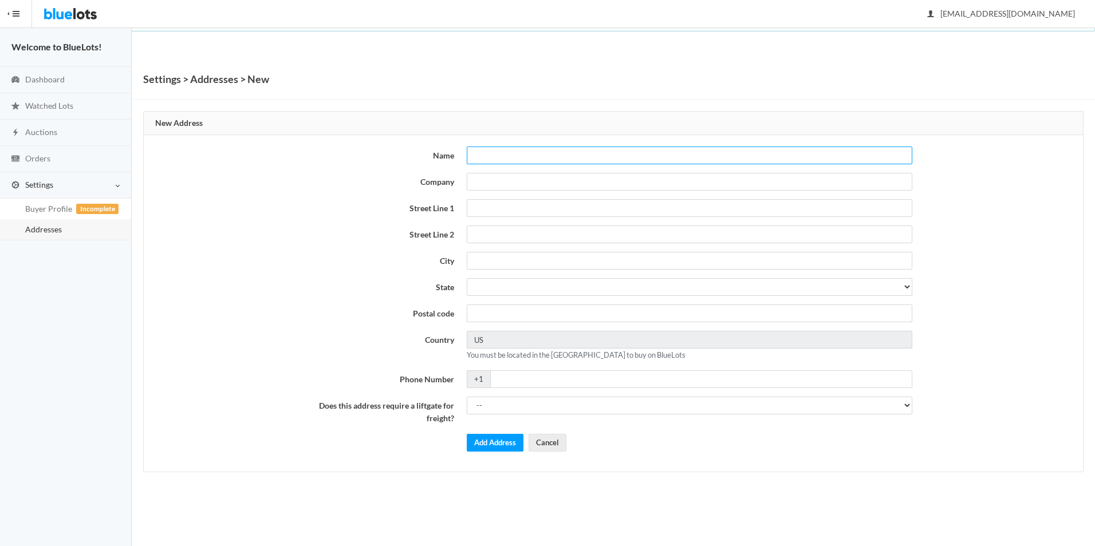
click at [550, 156] on input "text" at bounding box center [690, 156] width 446 height 18
type input "Brian Johnson Brian Johnson"
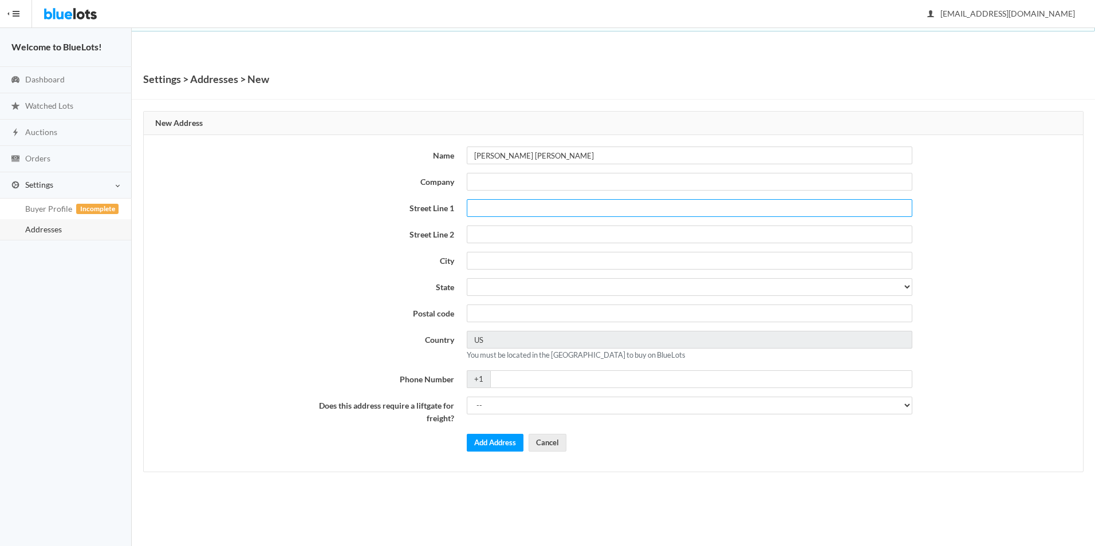
type input "1454 Marion Anderson"
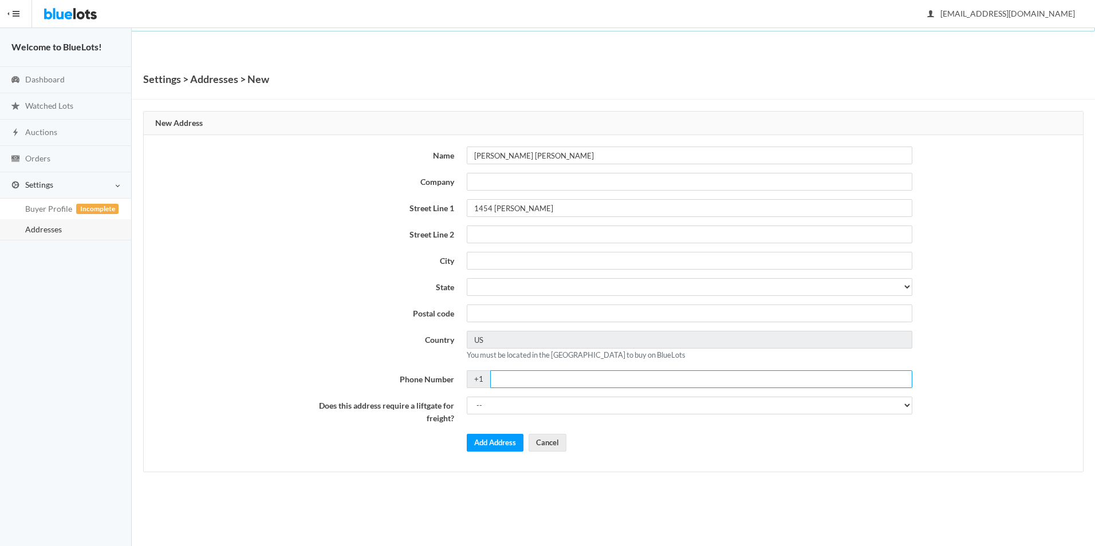
type input "5016220253"
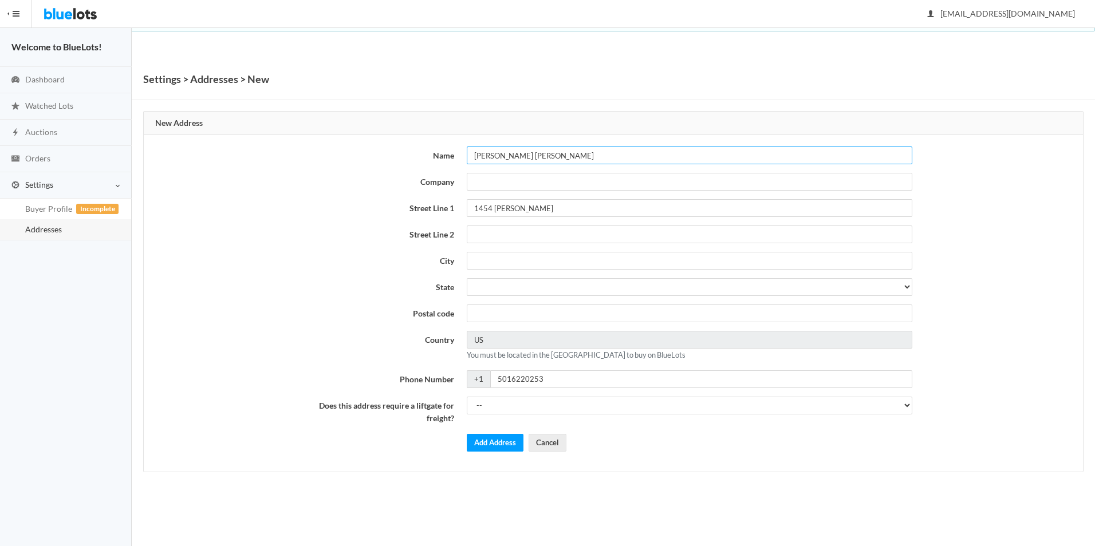
drag, startPoint x: 583, startPoint y: 157, endPoint x: 524, endPoint y: 149, distance: 59.5
click at [524, 149] on input "Brian Johnson Brian Johnson" at bounding box center [690, 156] width 446 height 18
type input "[PERSON_NAME]"
click at [372, 270] on div "Name Brian Johnson Company Street Line 1 1454 Marion Anderson Street Line 2 Cit…" at bounding box center [613, 304] width 611 height 314
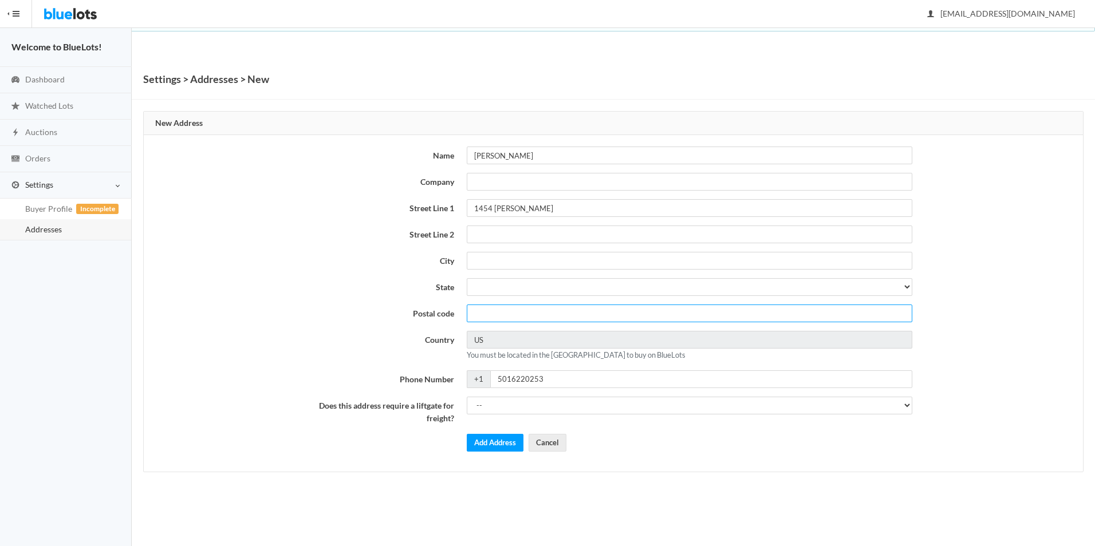
click at [493, 309] on input "text" at bounding box center [690, 314] width 446 height 18
type input "71913"
click at [481, 261] on input "text" at bounding box center [690, 261] width 446 height 18
type input "Hot Springs"
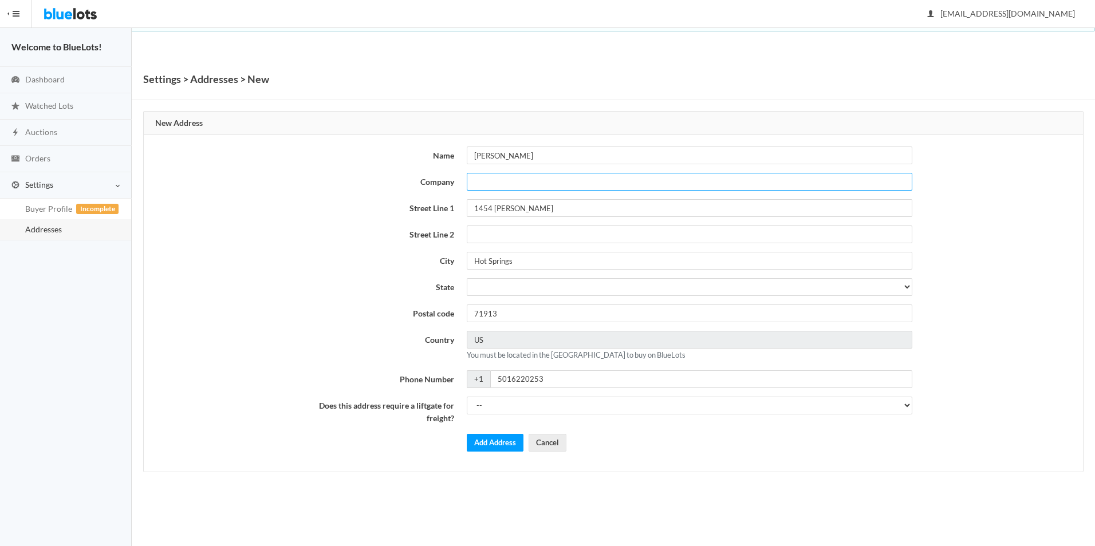
type input "Law Office"
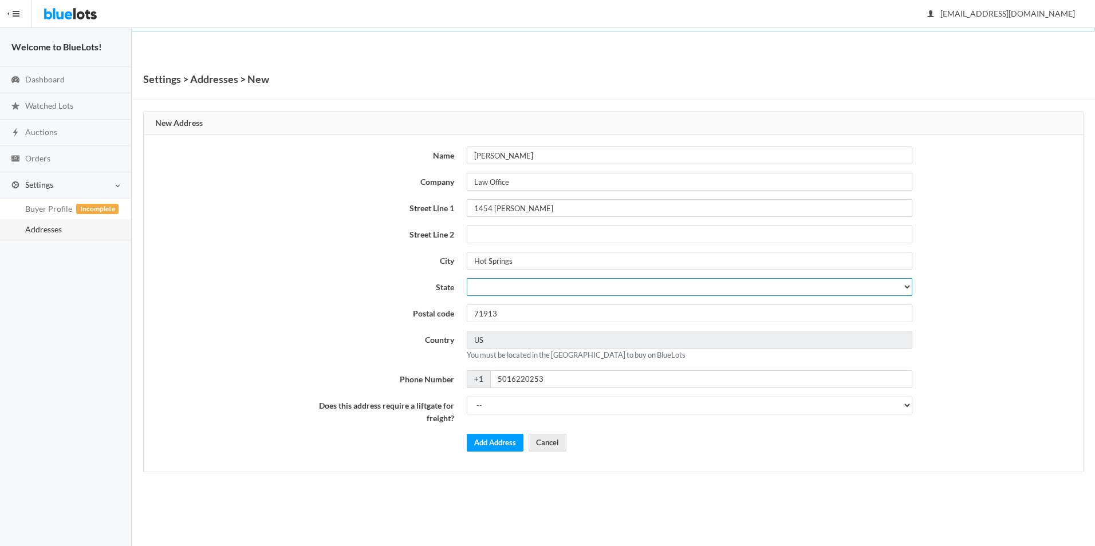
select select "AR"
click at [337, 277] on div "Name Brian Johnson Company Law Office Street Line 1 1454 Marion Anderson Street…" at bounding box center [613, 304] width 611 height 314
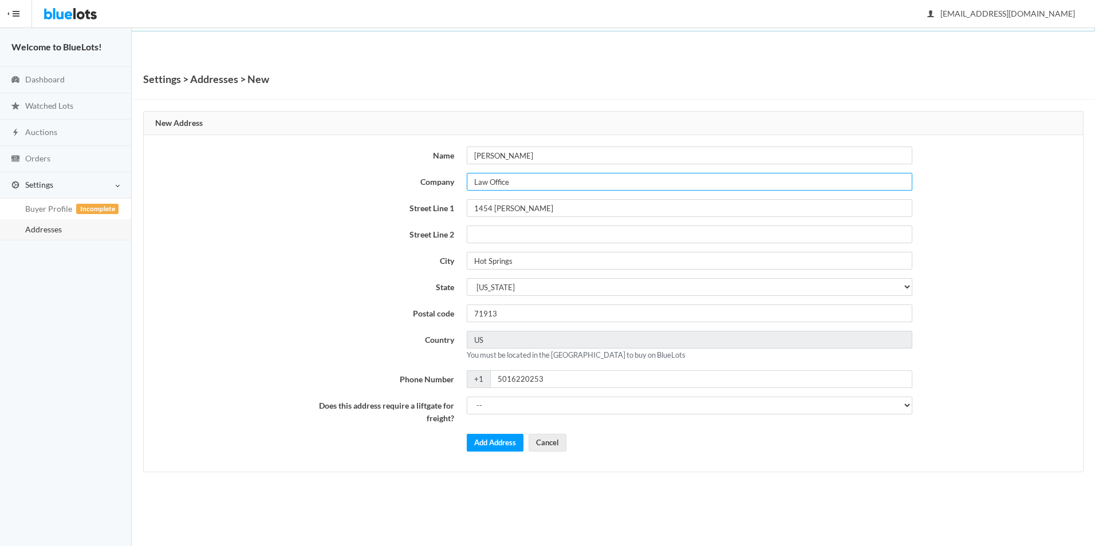
click at [497, 186] on input "Law Office" at bounding box center [690, 182] width 446 height 18
click at [287, 340] on div "Name Brian Johnson Company Street Line 1 1454 Marion Anderson Street Line 2 Cit…" at bounding box center [613, 303] width 939 height 337
click at [502, 448] on button "Add Address" at bounding box center [495, 443] width 57 height 18
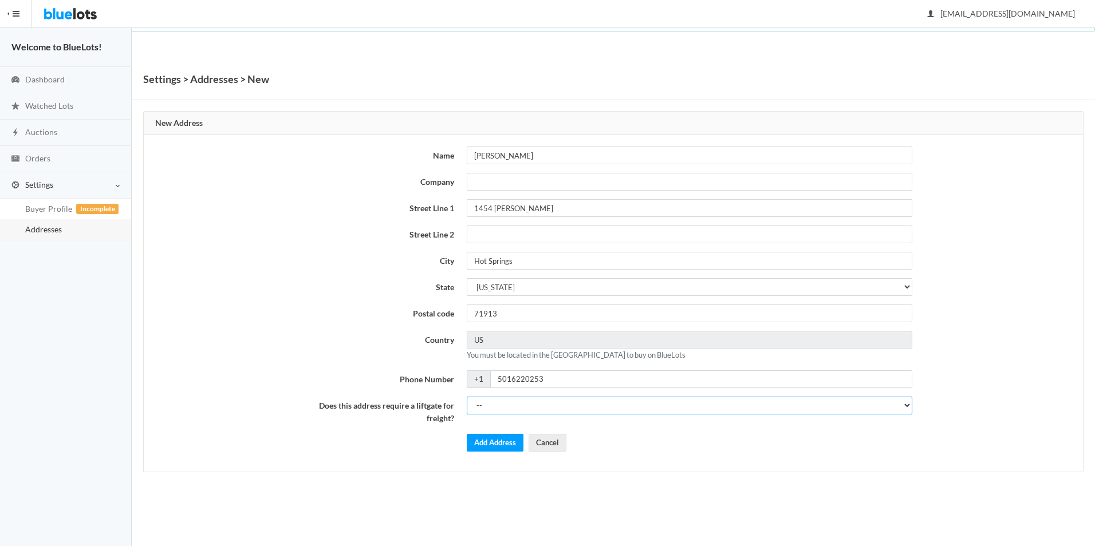
click at [514, 406] on select "-- Yes No" at bounding box center [690, 406] width 446 height 18
click at [266, 326] on div "Name Brian Johnson Company Street Line 1 1454 Marion Anderson Street Line 2 Cit…" at bounding box center [613, 303] width 939 height 337
drag, startPoint x: 319, startPoint y: 405, endPoint x: 455, endPoint y: 419, distance: 137.0
click at [455, 419] on label "Does this address require a liftgate for freight?" at bounding box center [384, 411] width 153 height 29
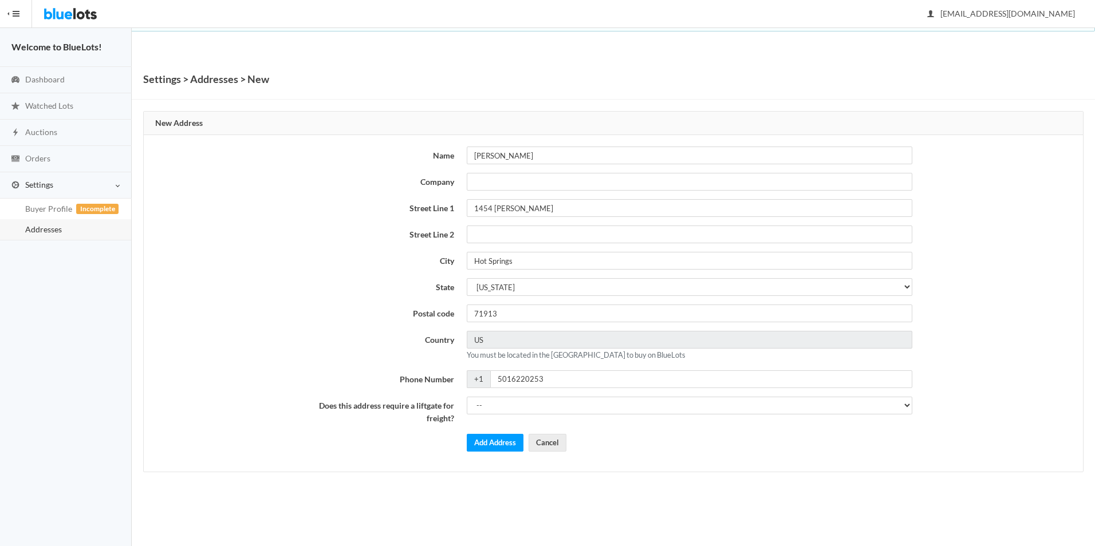
click at [459, 417] on label "Does this address require a liftgate for freight?" at bounding box center [384, 411] width 153 height 29
drag, startPoint x: 456, startPoint y: 422, endPoint x: 319, endPoint y: 402, distance: 138.3
click at [319, 402] on label "Does this address require a liftgate for freight?" at bounding box center [384, 411] width 153 height 29
drag, startPoint x: 319, startPoint y: 402, endPoint x: 312, endPoint y: 419, distance: 18.7
click at [312, 420] on label "Does this address require a liftgate for freight?" at bounding box center [384, 411] width 153 height 29
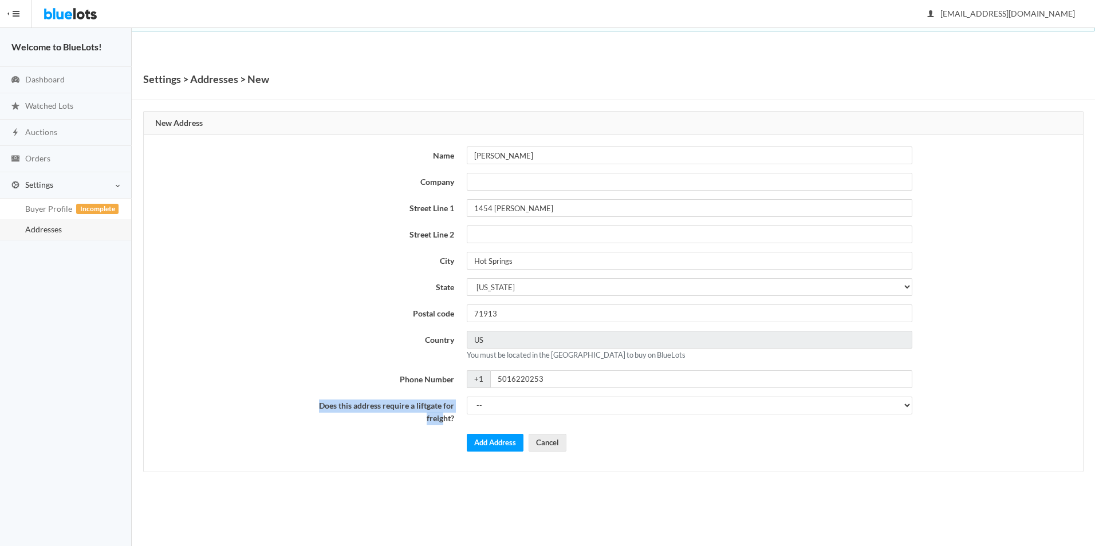
drag, startPoint x: 315, startPoint y: 404, endPoint x: 442, endPoint y: 421, distance: 128.2
click at [442, 421] on label "Does this address require a liftgate for freight?" at bounding box center [384, 411] width 153 height 29
drag, startPoint x: 442, startPoint y: 421, endPoint x: 318, endPoint y: 405, distance: 125.2
click at [318, 405] on label "Does this address require a liftgate for freight?" at bounding box center [384, 411] width 153 height 29
drag, startPoint x: 318, startPoint y: 405, endPoint x: 309, endPoint y: 417, distance: 15.1
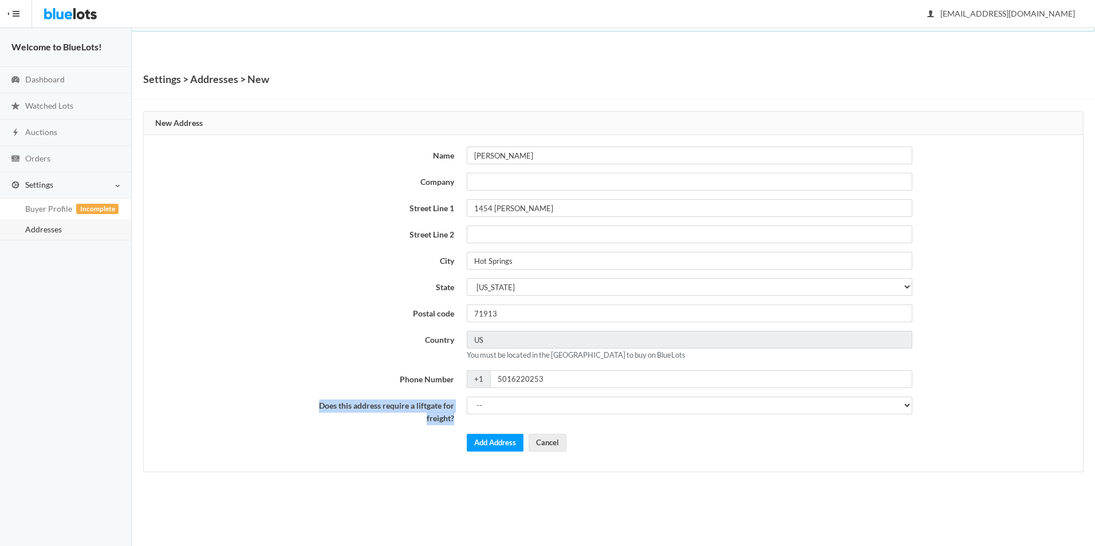
click at [309, 417] on label "Does this address require a liftgate for freight?" at bounding box center [384, 411] width 153 height 29
click at [514, 404] on select "-- Yes No" at bounding box center [690, 406] width 446 height 18
select select "1"
click at [467, 397] on select "-- Yes No" at bounding box center [690, 406] width 446 height 18
click at [479, 444] on button "Add Address" at bounding box center [495, 443] width 57 height 18
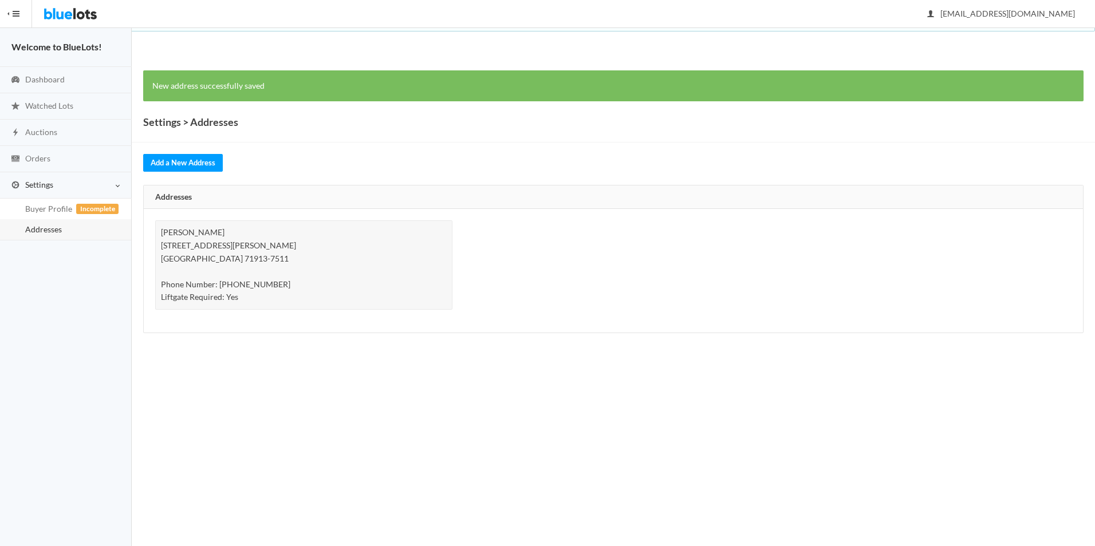
click at [57, 221] on link "Addresses" at bounding box center [65, 229] width 131 height 21
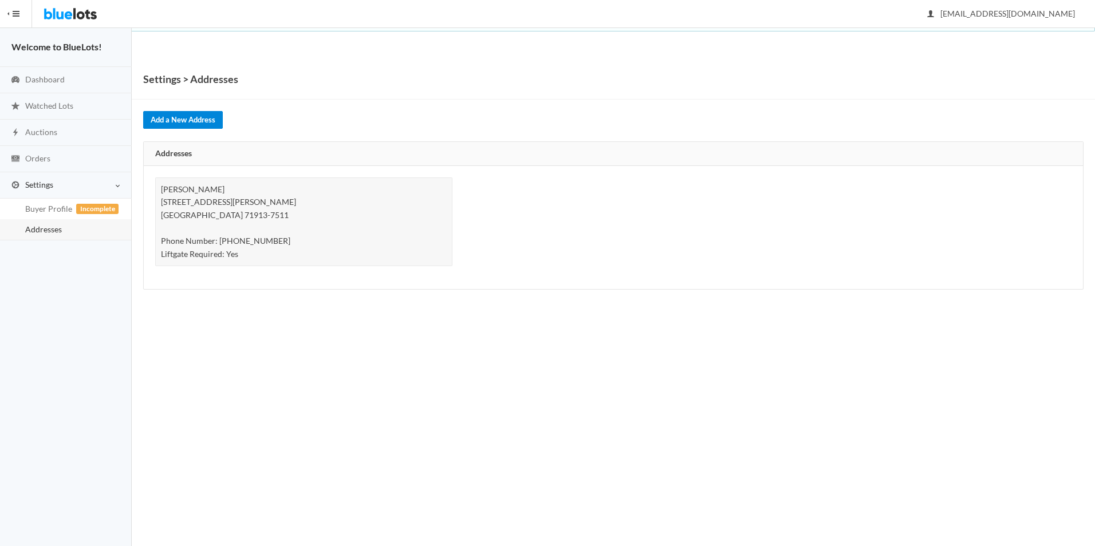
click at [178, 115] on link "Add a New Address" at bounding box center [183, 120] width 80 height 18
click at [208, 238] on div "[PERSON_NAME] [STREET_ADDRESS][PERSON_NAME][PHONE_NUMBER] Phone Number: [PHONE_…" at bounding box center [303, 222] width 297 height 89
click at [211, 247] on div "[PERSON_NAME] [STREET_ADDRESS][PERSON_NAME][PHONE_NUMBER] Phone Number: [PHONE_…" at bounding box center [303, 222] width 297 height 89
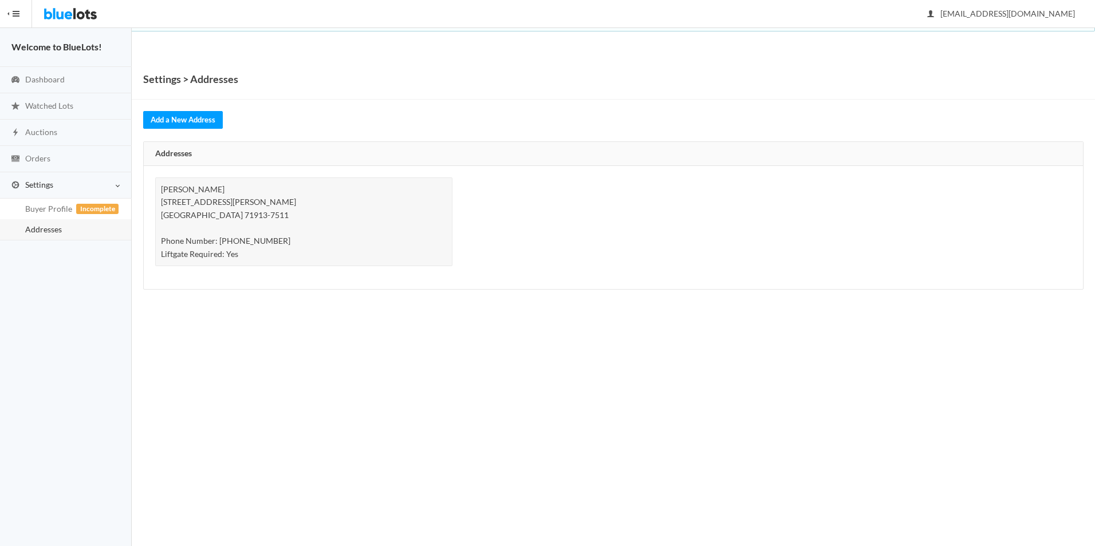
drag, startPoint x: 211, startPoint y: 247, endPoint x: 235, endPoint y: 254, distance: 25.2
click at [235, 254] on div "[PERSON_NAME] [STREET_ADDRESS][PERSON_NAME][PHONE_NUMBER] Phone Number: [PHONE_…" at bounding box center [303, 222] width 297 height 89
drag, startPoint x: 249, startPoint y: 254, endPoint x: 151, endPoint y: 255, distance: 97.9
click at [151, 255] on div "[PERSON_NAME] [STREET_ADDRESS][PERSON_NAME][PHONE_NUMBER] Phone Number: [PHONE_…" at bounding box center [304, 228] width 310 height 101
click at [151, 255] on div "Brian Johnson 1454 Marion Anderson Rd Hot Springs, AR 71913-7511 Phone Number: …" at bounding box center [304, 228] width 310 height 101
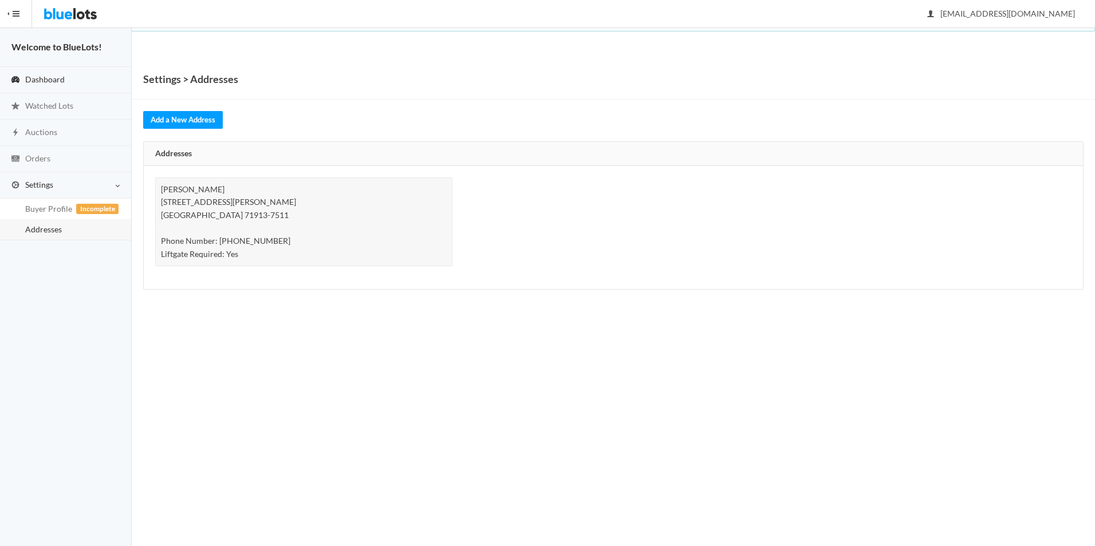
click at [61, 80] on span "Dashboard" at bounding box center [45, 79] width 40 height 10
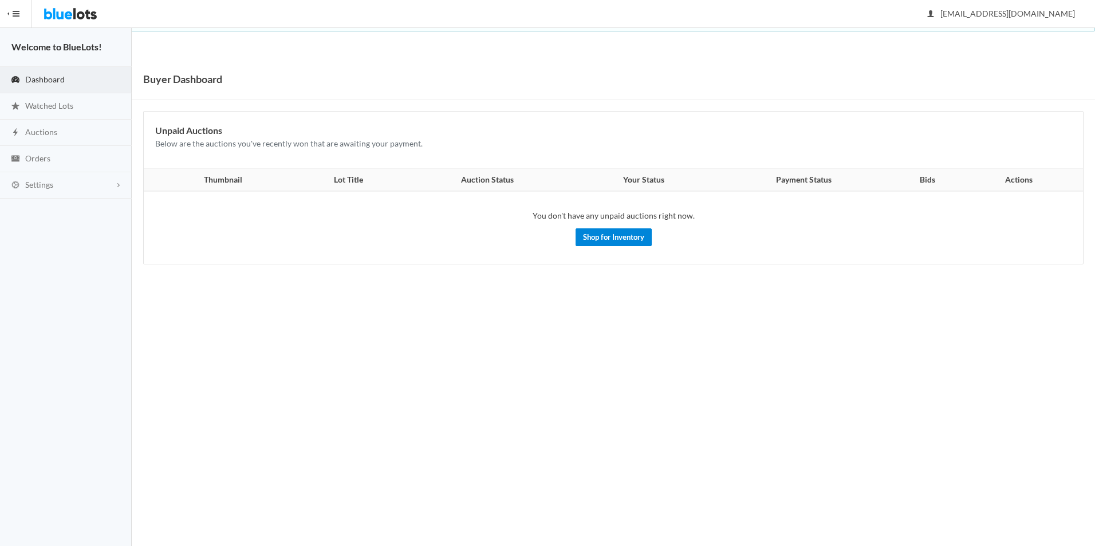
click at [604, 230] on link "Shop for Inventory" at bounding box center [614, 238] width 76 height 18
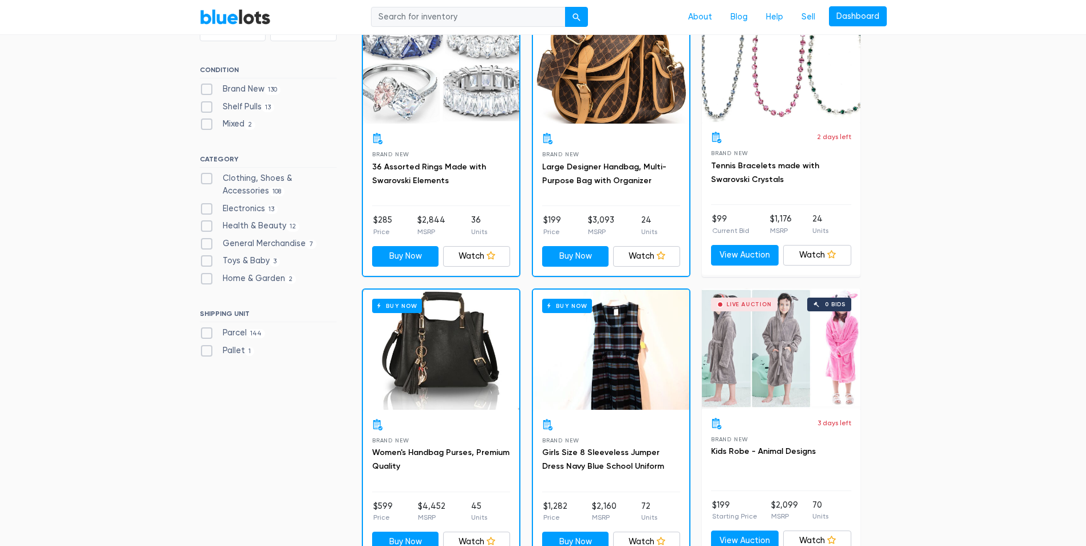
scroll to position [401, 0]
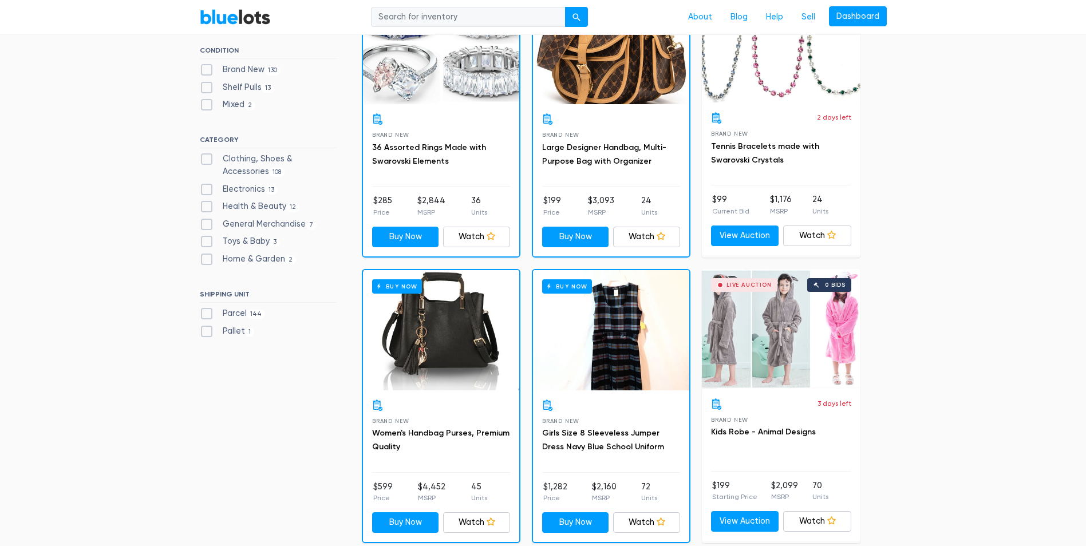
click at [207, 223] on label "General Merchandise 7" at bounding box center [258, 224] width 117 height 13
click at [207, 223] on Merchandise"] "General Merchandise 7" at bounding box center [203, 221] width 7 height 7
checkbox Merchandise"] "true"
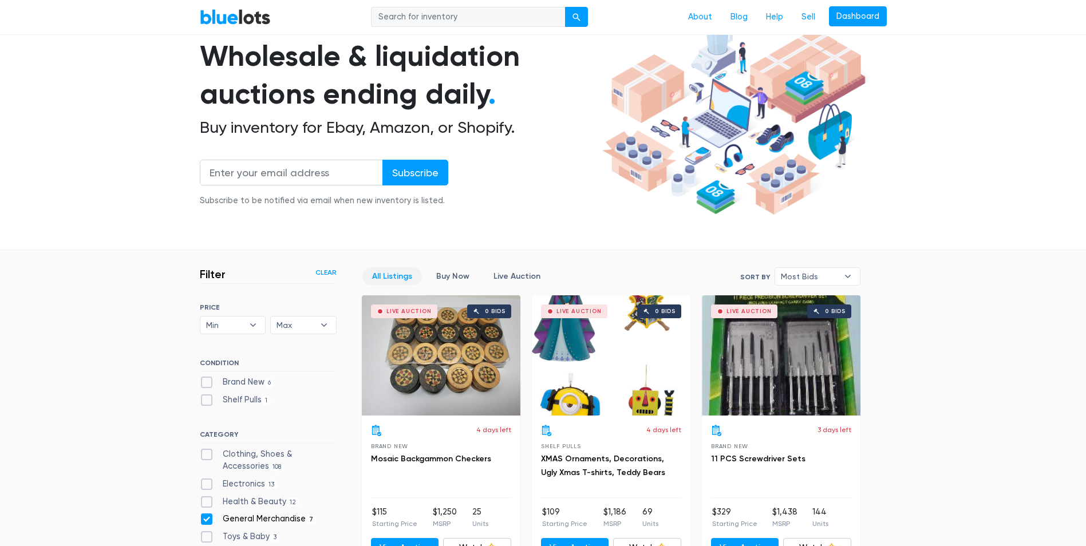
scroll to position [251, 0]
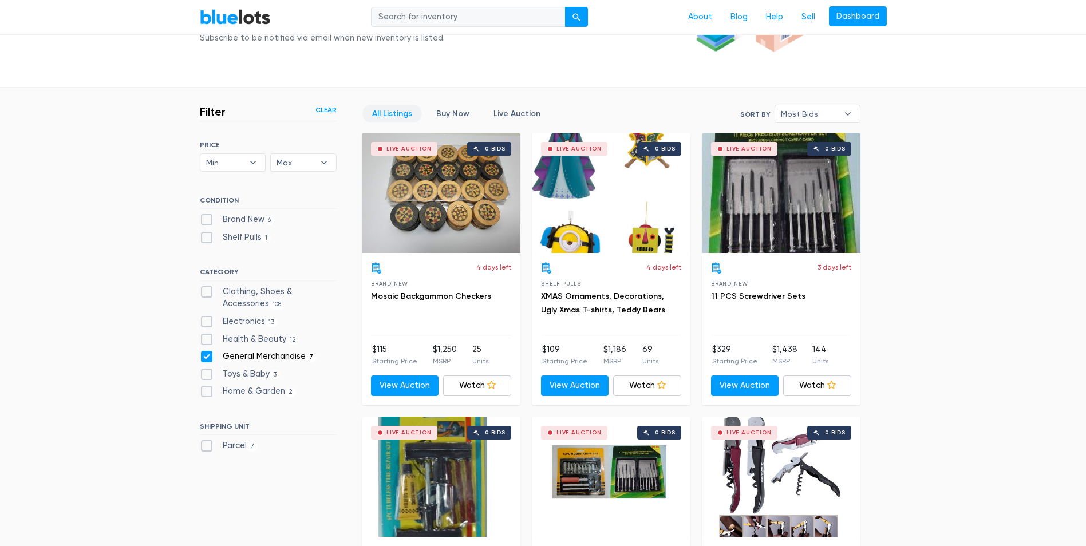
click at [209, 349] on div "Health & Beauty 12" at bounding box center [268, 341] width 137 height 17
click at [208, 353] on label "General Merchandise 7" at bounding box center [258, 356] width 117 height 13
click at [207, 353] on Merchandise"] "General Merchandise 7" at bounding box center [203, 353] width 7 height 7
checkbox Merchandise"] "false"
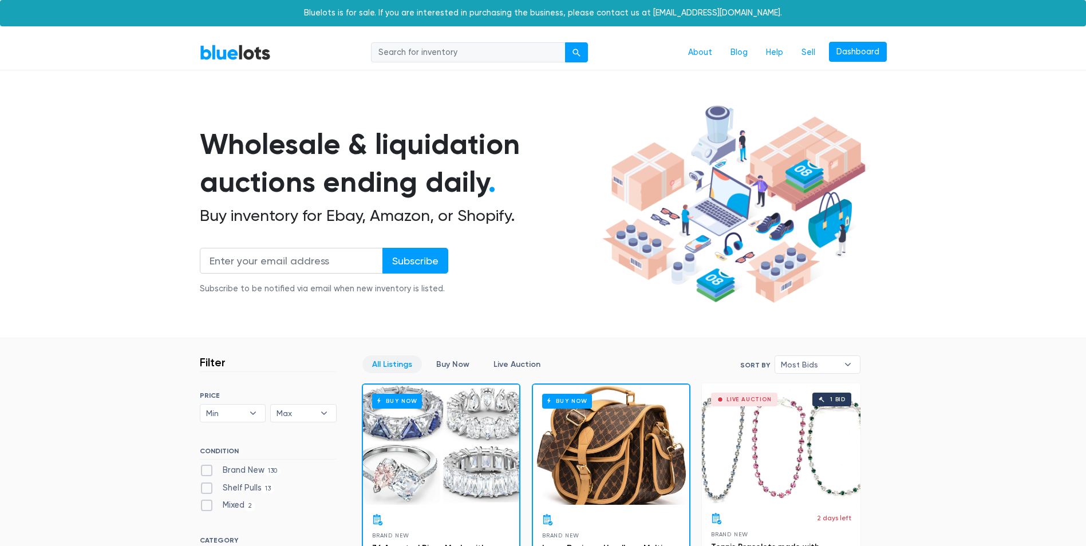
scroll to position [308, 0]
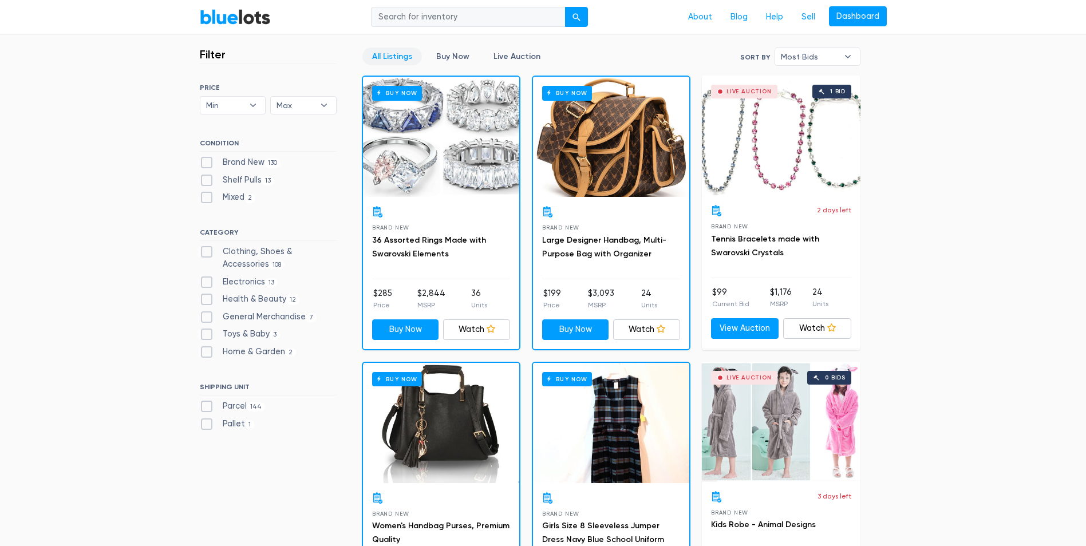
click at [203, 354] on label "Home & Garden 2" at bounding box center [248, 352] width 97 height 13
click at [203, 353] on Garden"] "Home & Garden 2" at bounding box center [203, 349] width 7 height 7
click at [204, 349] on label "Home & Garden 2" at bounding box center [248, 352] width 97 height 13
click at [204, 349] on Garden"] "Home & Garden 2" at bounding box center [203, 349] width 7 height 7
checkbox Garden"] "false"
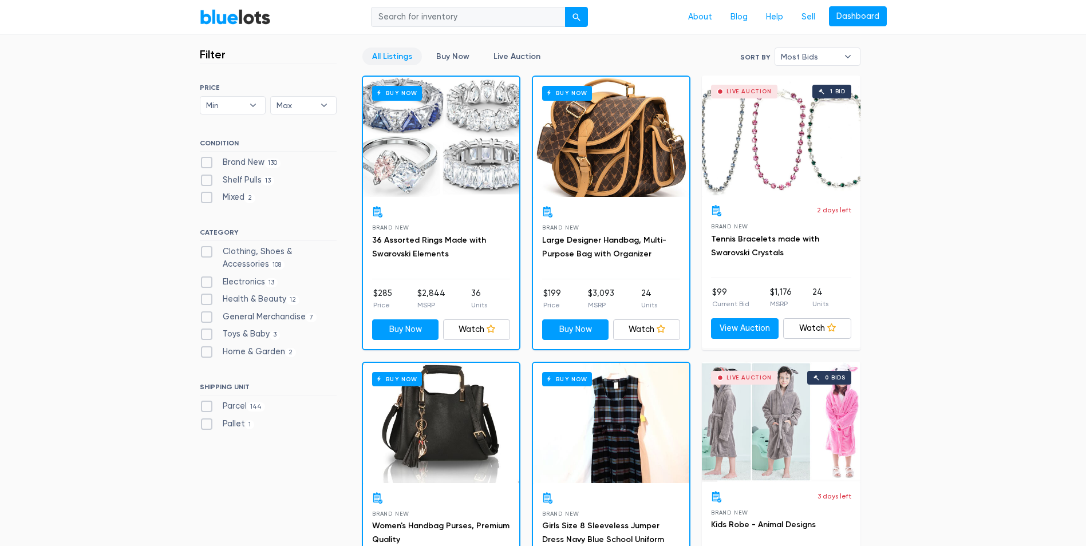
click at [211, 249] on label "Clothing, Shoes & Accessories 108" at bounding box center [268, 258] width 137 height 25
click at [207, 249] on Accessories"] "Clothing, Shoes & Accessories 108" at bounding box center [203, 249] width 7 height 7
checkbox Accessories"] "true"
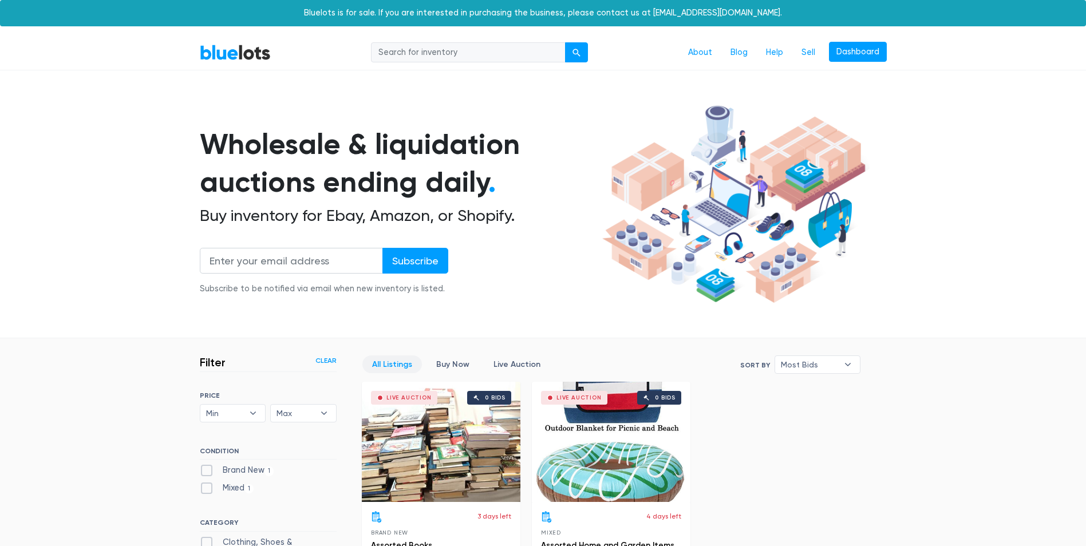
scroll to position [308, 0]
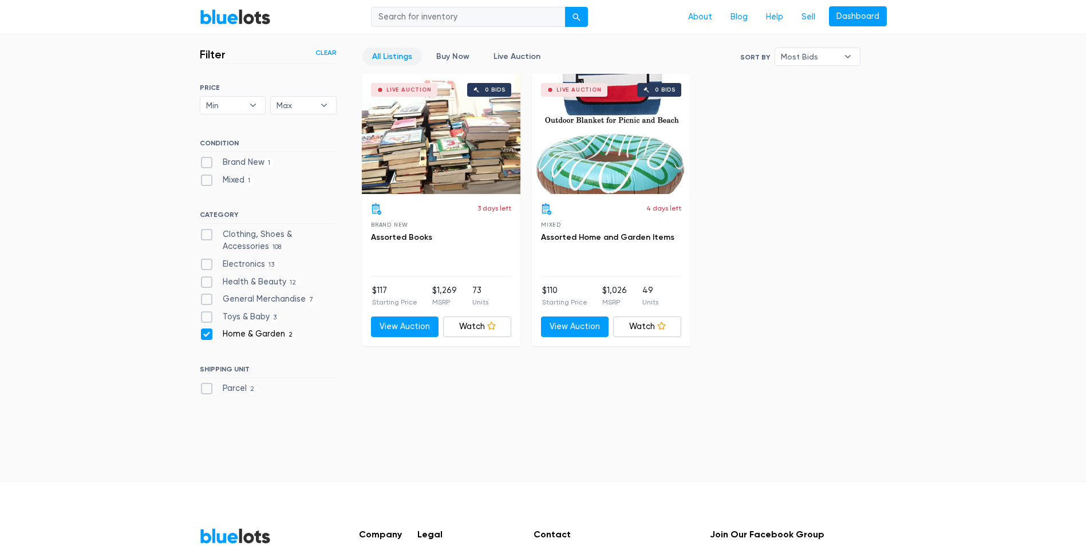
click at [584, 137] on div "Live Auction 0 bids" at bounding box center [611, 134] width 159 height 120
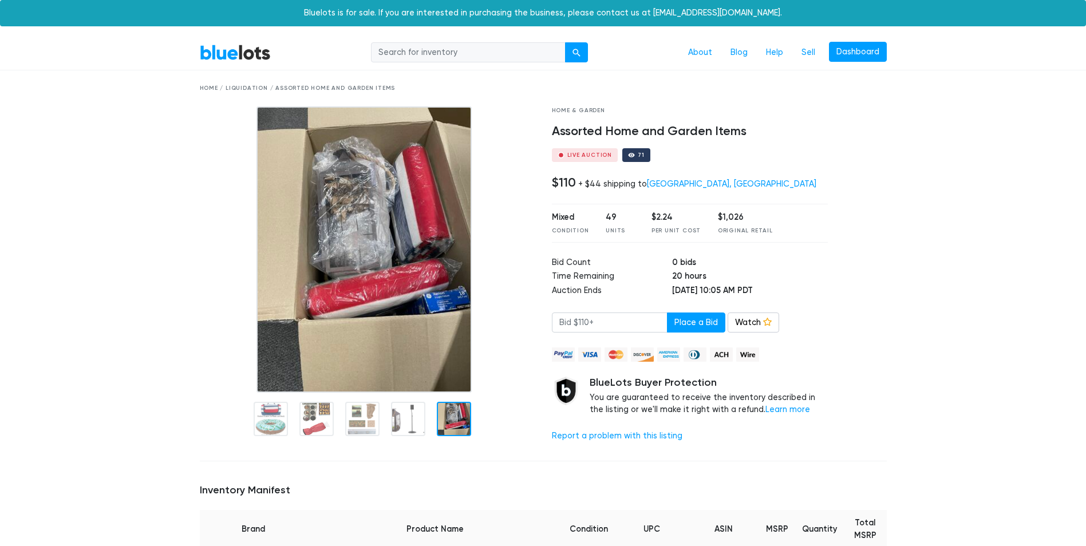
click at [601, 188] on div "+ $44 shipping to [GEOGRAPHIC_DATA], [GEOGRAPHIC_DATA]" at bounding box center [697, 184] width 238 height 10
click at [601, 188] on div "+ $44 shipping to Hot Springs, AR" at bounding box center [697, 184] width 238 height 10
drag, startPoint x: 601, startPoint y: 188, endPoint x: 588, endPoint y: 213, distance: 27.9
click at [588, 213] on div "Mixed Condition 49 Units $2.24 Per Unit Cost $1,026 Original Retail" at bounding box center [690, 223] width 277 height 38
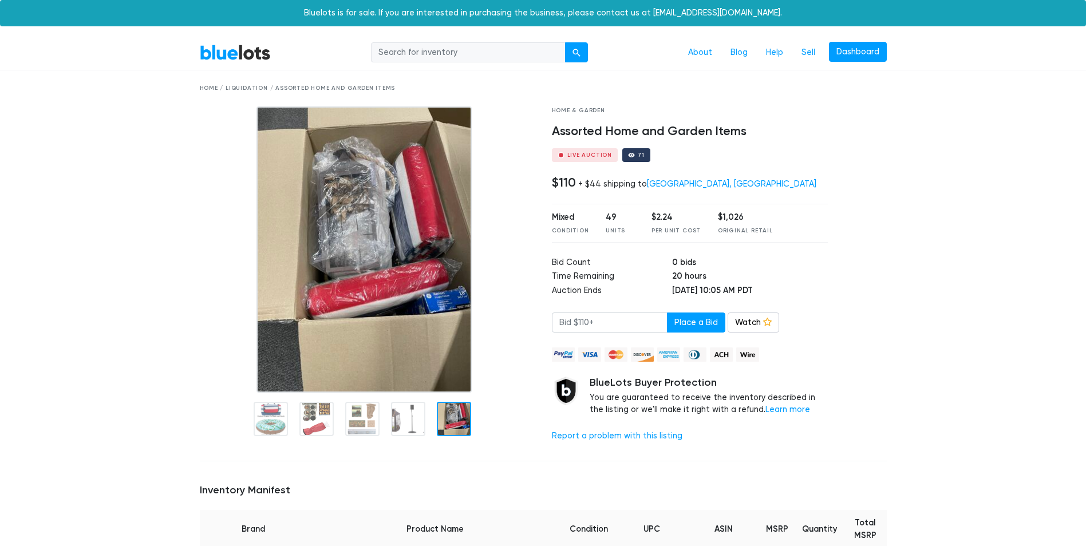
drag, startPoint x: 773, startPoint y: 297, endPoint x: 535, endPoint y: 100, distance: 308.7
drag, startPoint x: 535, startPoint y: 100, endPoint x: 534, endPoint y: 117, distance: 16.7
click at [534, 117] on div at bounding box center [367, 250] width 335 height 286
drag, startPoint x: 539, startPoint y: 109, endPoint x: 777, endPoint y: 294, distance: 300.8
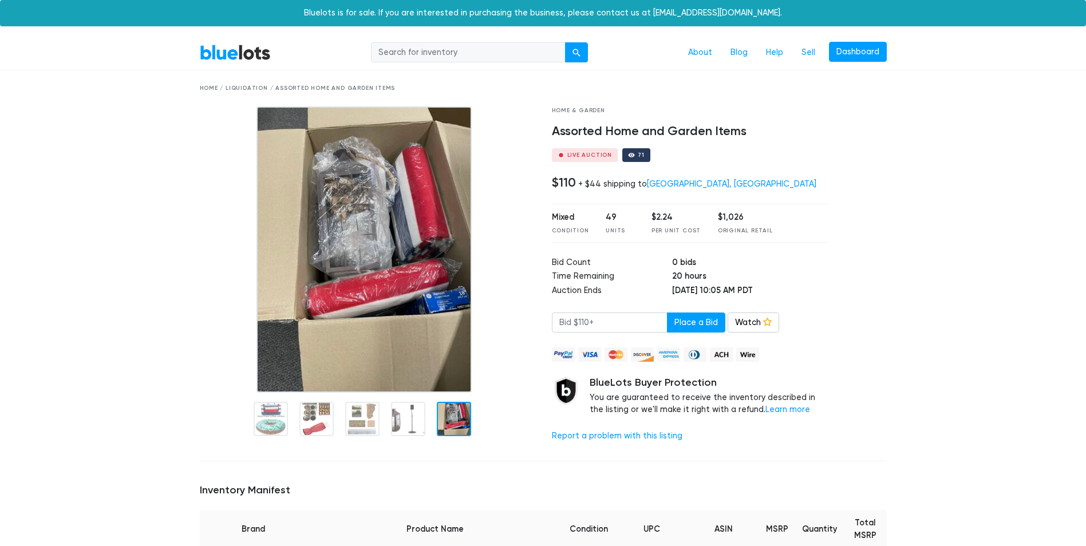
click at [777, 294] on div "Home & Garden Assorted Home and Garden Items Live Auction 71 $110 + $44 shippin…" at bounding box center [543, 279] width 704 height 345
click at [777, 294] on td "Sep 19, 2025 at 10:05 AM PDT" at bounding box center [750, 292] width 156 height 14
drag, startPoint x: 769, startPoint y: 284, endPoint x: 542, endPoint y: 107, distance: 288.0
click at [542, 107] on div "Home & Garden Assorted Home and Garden Items Live Auction 71 $110 + $44 shippin…" at bounding box center [543, 279] width 704 height 345
click at [542, 107] on div at bounding box center [367, 279] width 352 height 345
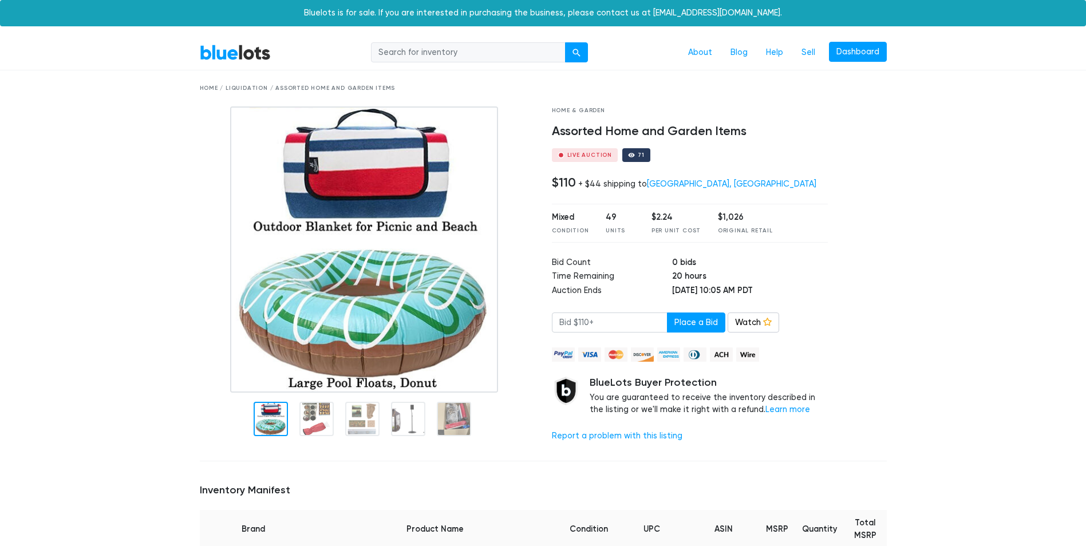
click at [277, 416] on div at bounding box center [271, 419] width 34 height 34
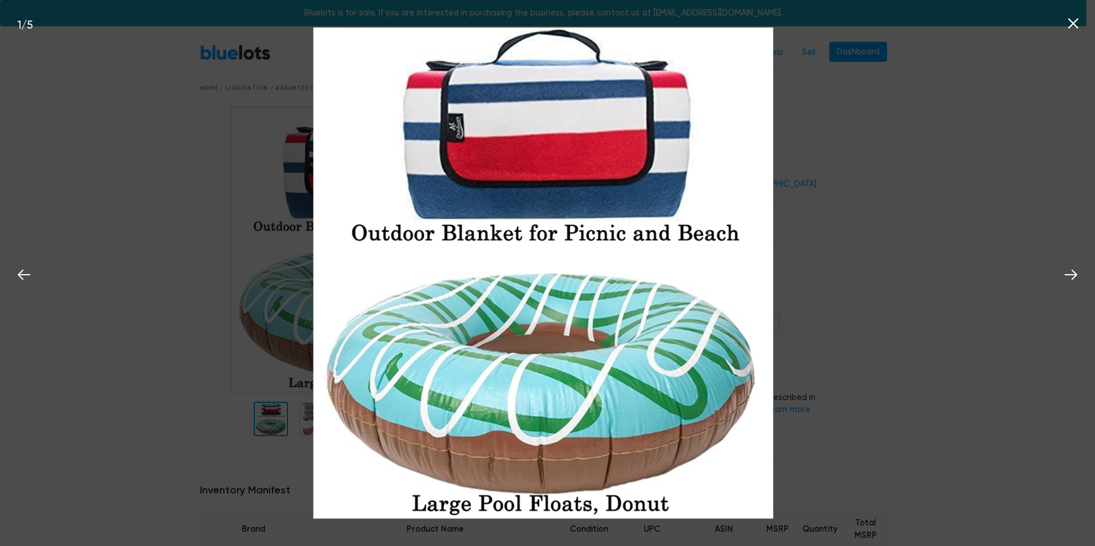
click at [1074, 20] on icon at bounding box center [1073, 23] width 17 height 17
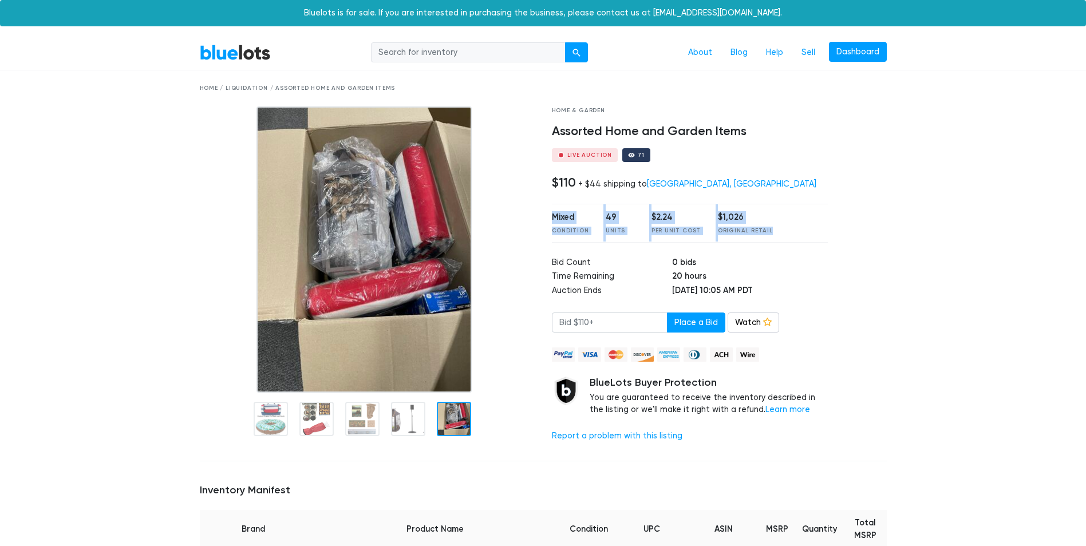
drag, startPoint x: 781, startPoint y: 230, endPoint x: 551, endPoint y: 211, distance: 230.4
click at [551, 211] on div "Home & Garden Assorted Home and Garden Items Live Auction 71 $110 + $44 shippin…" at bounding box center [690, 279] width 294 height 345
drag, startPoint x: 551, startPoint y: 211, endPoint x: 534, endPoint y: 233, distance: 27.4
click at [534, 233] on div at bounding box center [367, 250] width 335 height 286
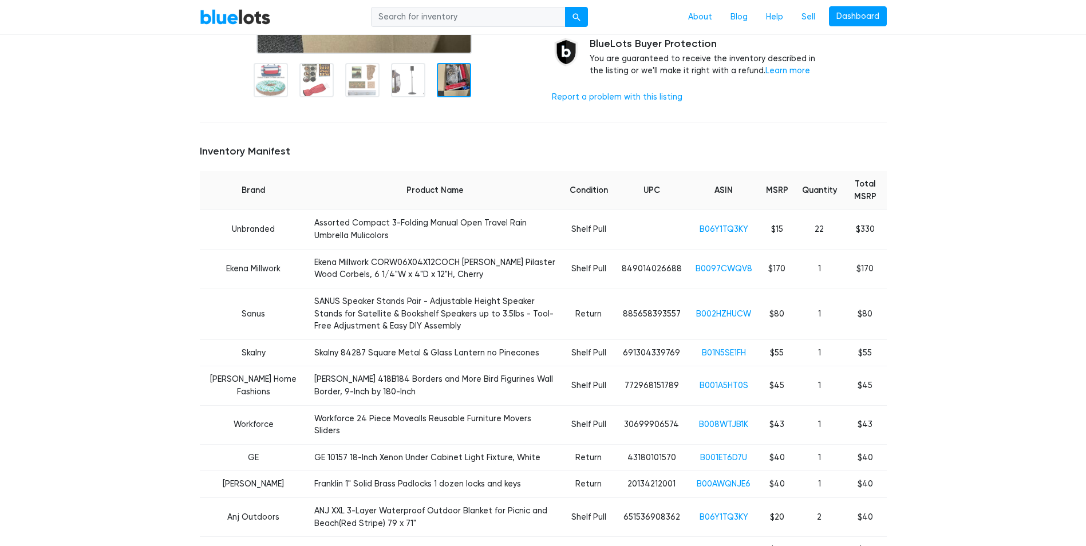
scroll to position [344, 0]
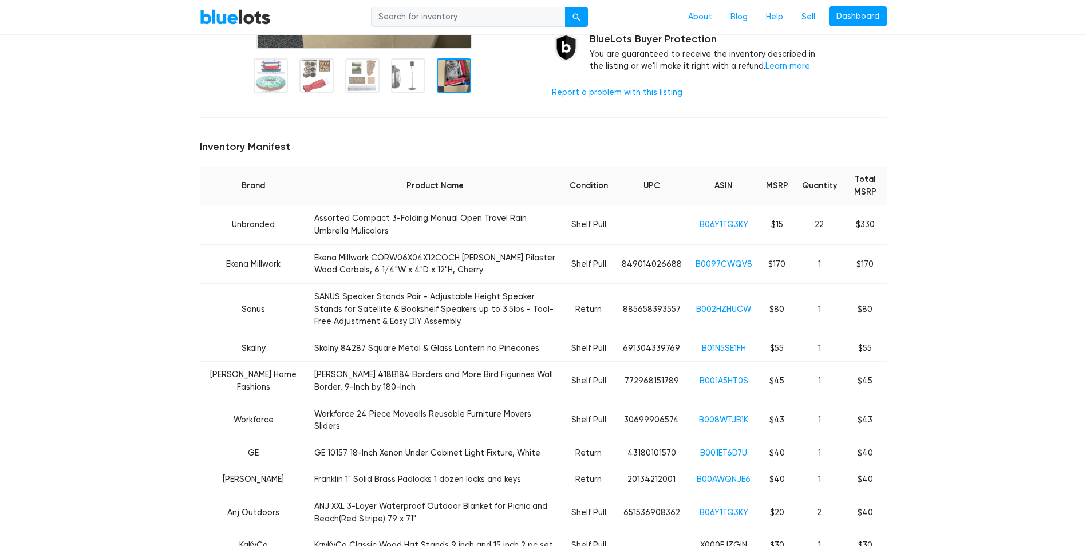
click at [308, 222] on td "Assorted Compact 3-Folding Manual Open Travel Rain Umbrella Mulicolors" at bounding box center [435, 225] width 255 height 39
drag, startPoint x: 283, startPoint y: 222, endPoint x: 301, endPoint y: 257, distance: 38.9
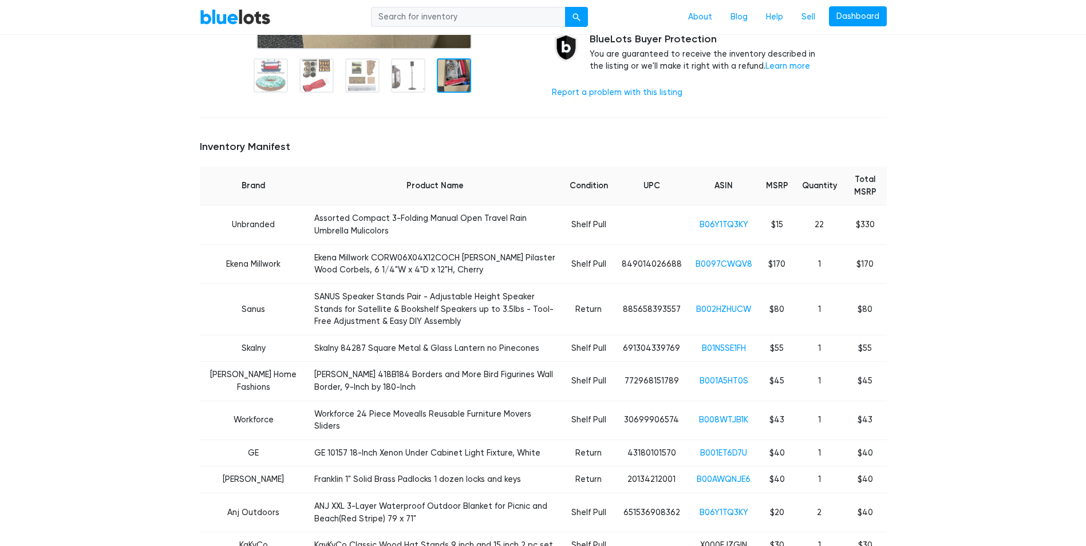
click at [308, 257] on td "Ekena Millwork CORW06X04X12COCH Cole Pilaster Wood Corbels, 6 1/4"W x 4"D x 12"…" at bounding box center [435, 264] width 255 height 39
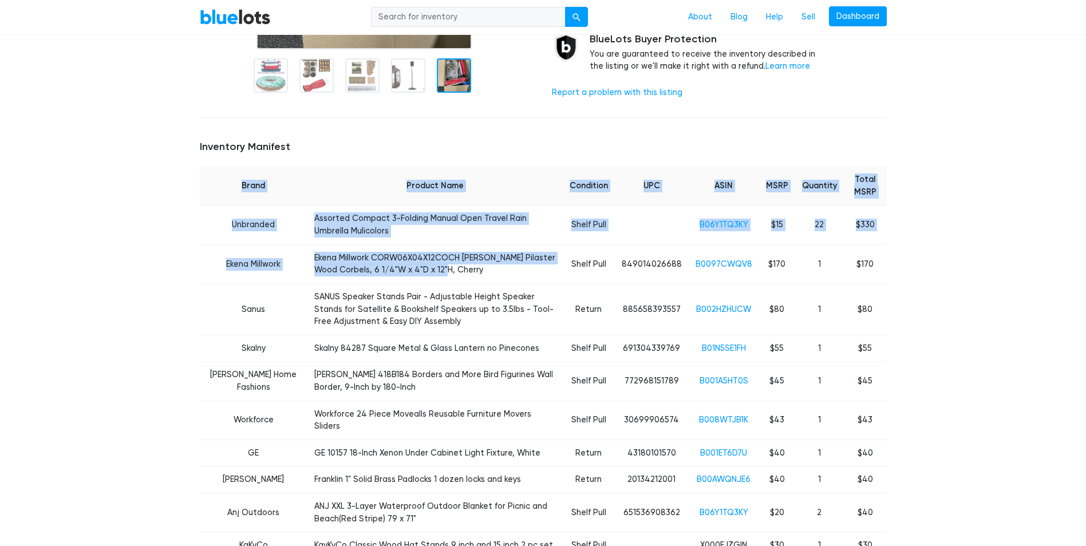
drag, startPoint x: 366, startPoint y: 262, endPoint x: 173, endPoint y: 223, distance: 196.9
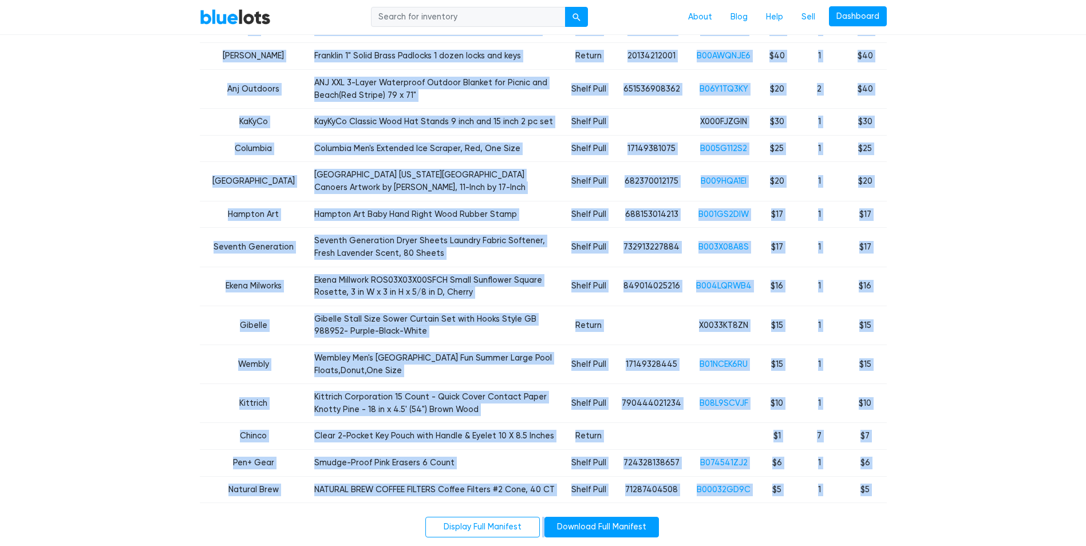
scroll to position [943, 0]
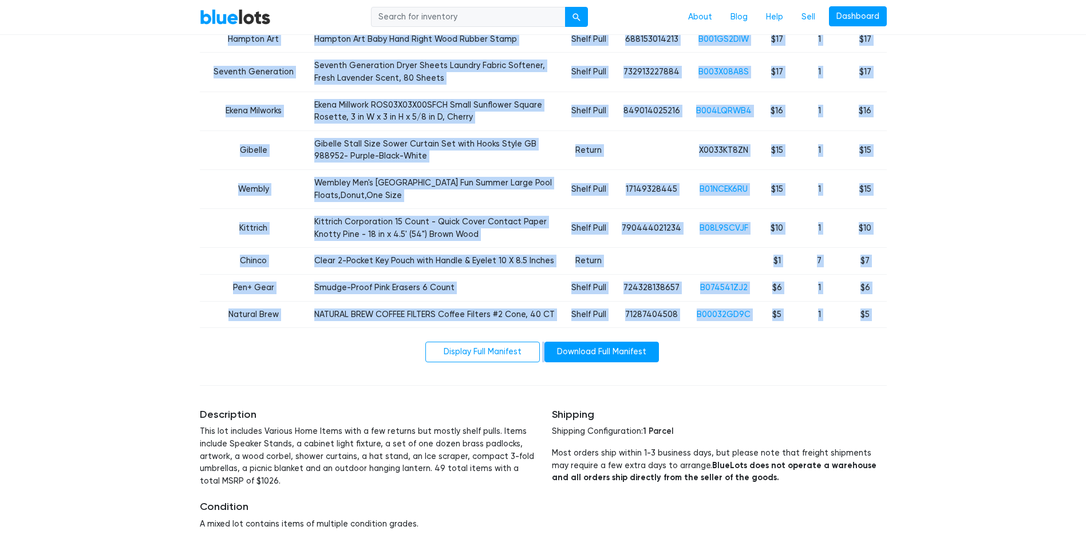
drag, startPoint x: 189, startPoint y: 199, endPoint x: 992, endPoint y: 322, distance: 812.2
click at [992, 322] on div "BlueLots About Blog Help Sell Dashboard Home / Liquidation / Assorted Home and …" at bounding box center [543, 91] width 1086 height 1996
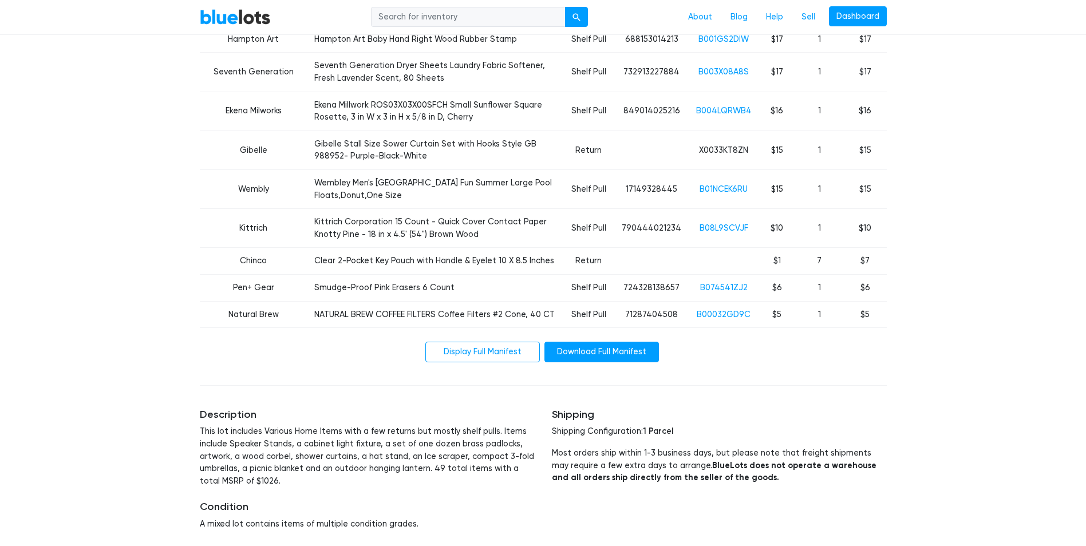
click at [225, 301] on td "Natural Brew" at bounding box center [254, 314] width 108 height 27
drag, startPoint x: 225, startPoint y: 278, endPoint x: 162, endPoint y: 291, distance: 64.8
click at [162, 291] on div "BlueLots About Blog Help Sell Dashboard Home / Liquidation / Assorted Home and …" at bounding box center [543, 91] width 1086 height 1996
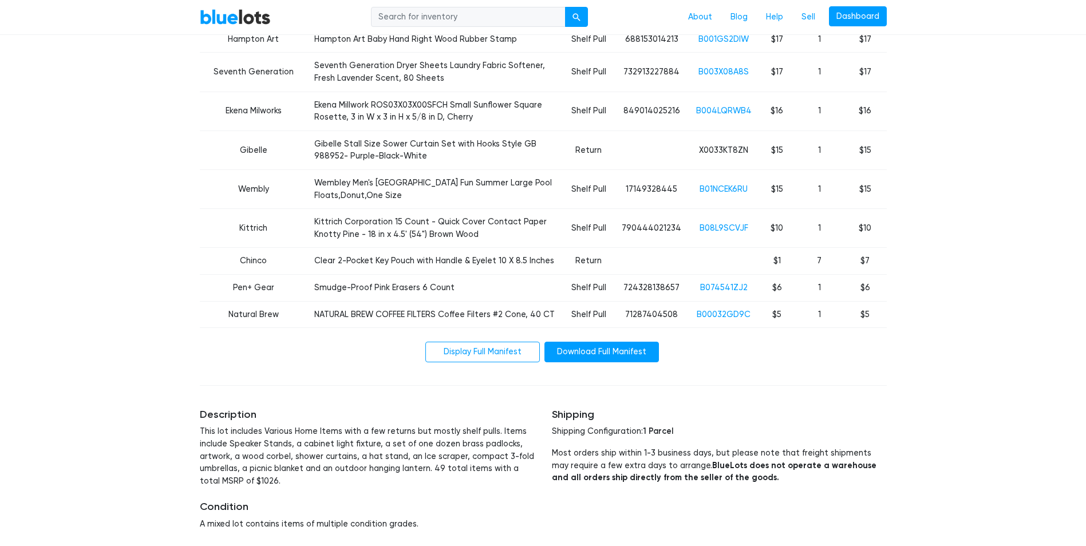
click at [365, 170] on td "Wembley Men's Wembley Fun Summer Large Pool Floats,Donut,One Size" at bounding box center [435, 189] width 255 height 39
drag, startPoint x: 365, startPoint y: 152, endPoint x: 358, endPoint y: 175, distance: 23.5
click at [358, 209] on td "Kittrich Corporation 15 Count - Quick Cover Contact Paper Knotty Pine - 18 in x…" at bounding box center [435, 228] width 255 height 39
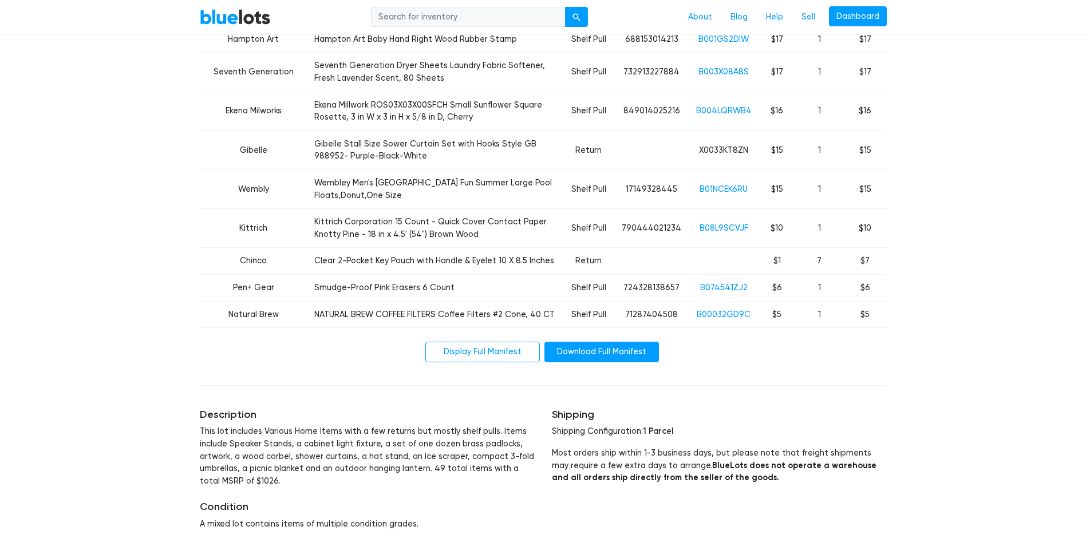
click at [358, 170] on td "Wembley Men's Wembley Fun Summer Large Pool Floats,Donut,One Size" at bounding box center [435, 189] width 255 height 39
drag, startPoint x: 358, startPoint y: 156, endPoint x: 356, endPoint y: 187, distance: 30.4
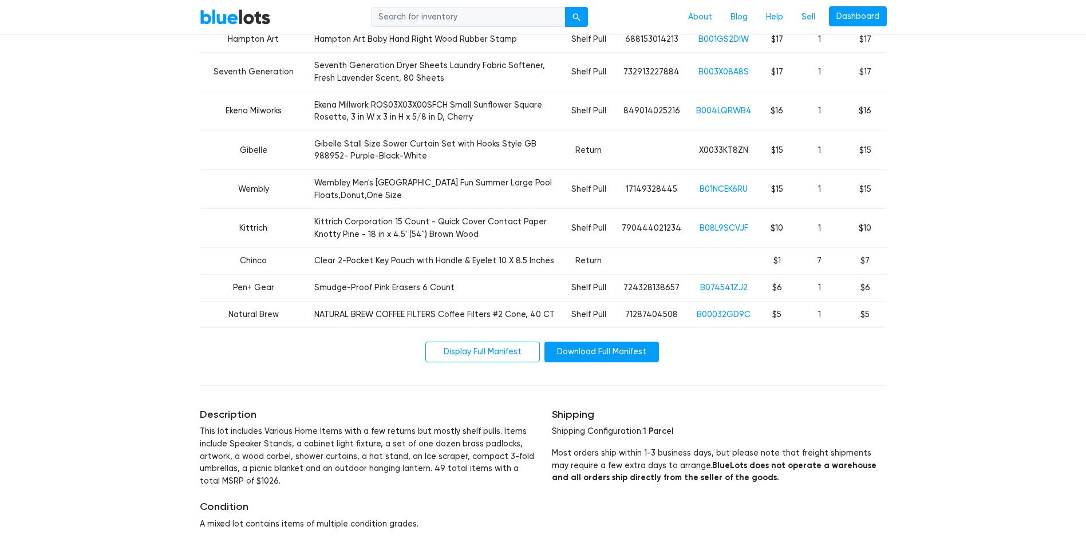
click at [356, 209] on td "Kittrich Corporation 15 Count - Quick Cover Contact Paper Knotty Pine - 18 in x…" at bounding box center [435, 228] width 255 height 39
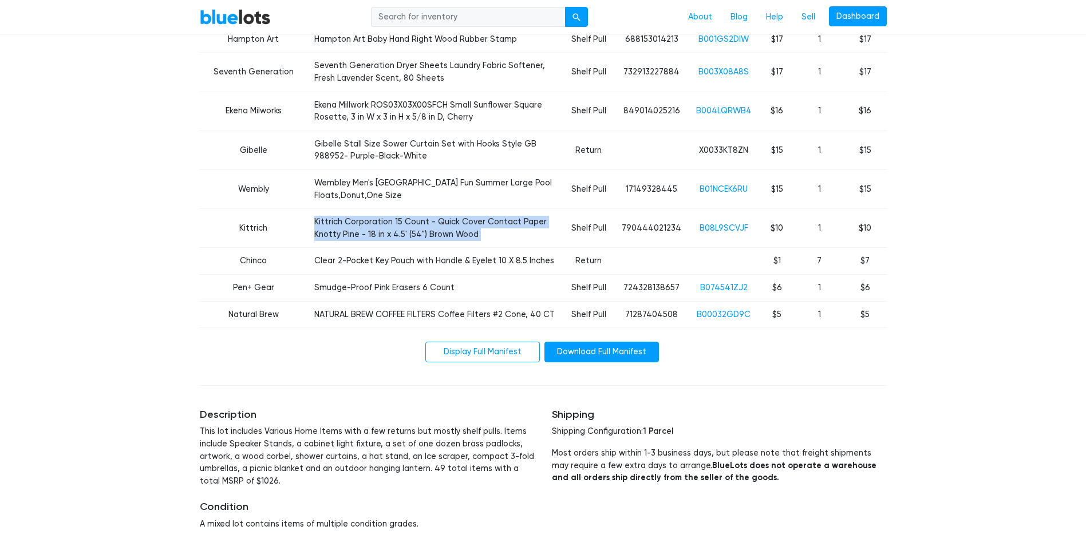
click at [356, 209] on td "Kittrich Corporation 15 Count - Quick Cover Contact Paper Knotty Pine - 18 in x…" at bounding box center [435, 228] width 255 height 39
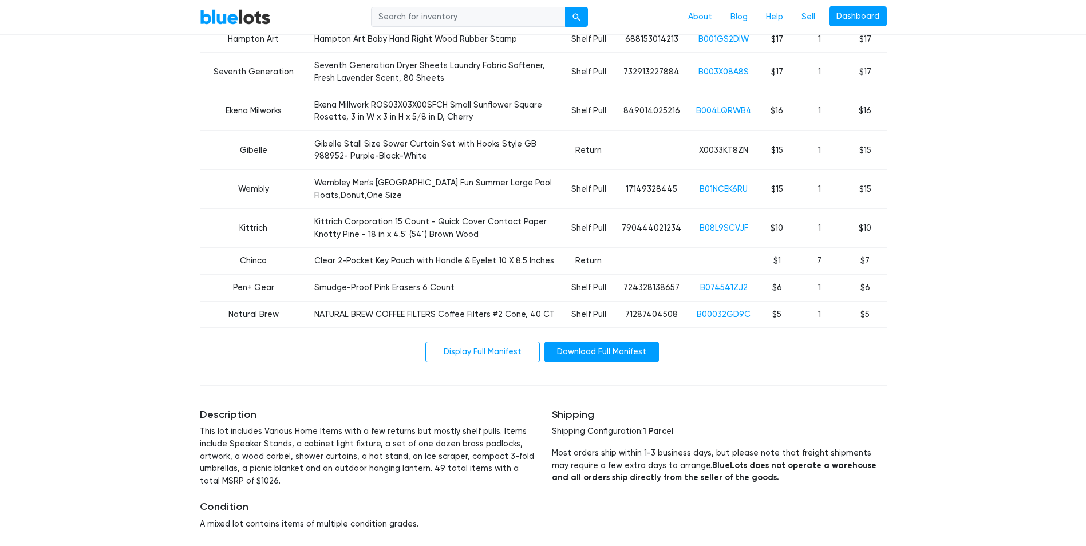
drag, startPoint x: 356, startPoint y: 190, endPoint x: 368, endPoint y: 221, distance: 33.2
click at [368, 248] on td "Clear 2-Pocket Key Pouch with Handle & Eyelet 10 X 8.5 Inches" at bounding box center [435, 261] width 255 height 27
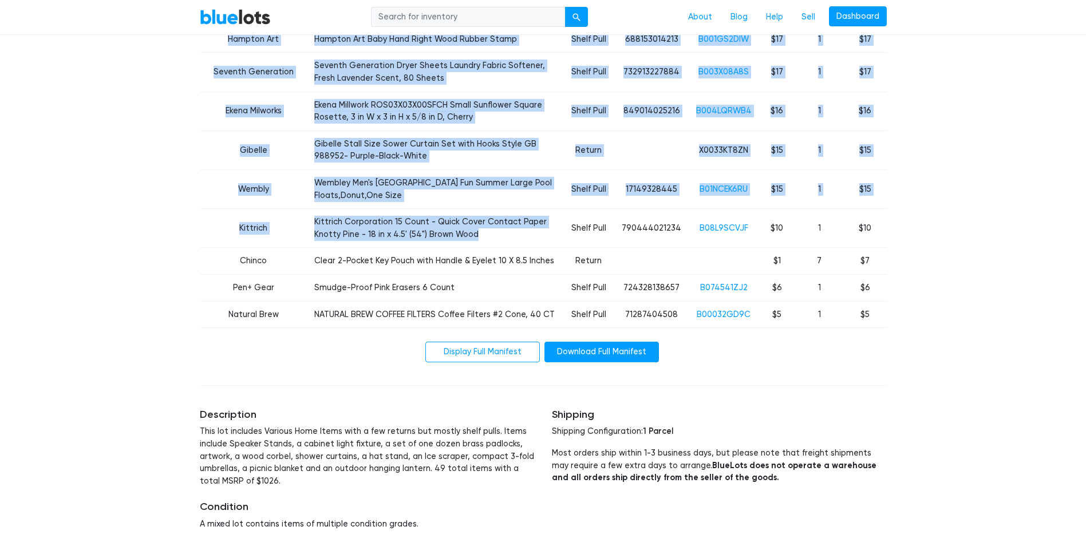
drag, startPoint x: 386, startPoint y: 196, endPoint x: 187, endPoint y: 187, distance: 199.0
click at [187, 187] on div "BlueLots About Blog Help Sell Dashboard Home / Liquidation / Assorted Home and …" at bounding box center [543, 91] width 1086 height 1996
drag, startPoint x: 180, startPoint y: 204, endPoint x: 222, endPoint y: 286, distance: 92.2
click at [180, 204] on div "BlueLots About Blog Help Sell Dashboard Home / Liquidation / Assorted Home and …" at bounding box center [543, 91] width 1086 height 1996
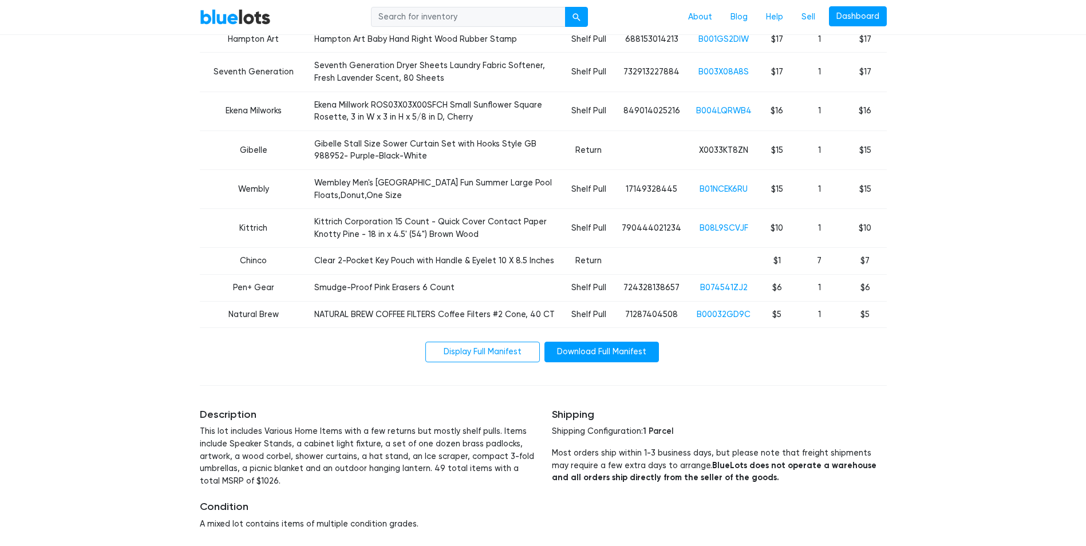
click at [314, 301] on td "NATURAL BREW COFFEE FILTERS Coffee Filters #2 Cone, 40 CT" at bounding box center [435, 314] width 255 height 27
click at [312, 301] on td "NATURAL BREW COFFEE FILTERS Coffee Filters #2 Cone, 40 CT" at bounding box center [435, 314] width 255 height 27
click at [316, 301] on td "NATURAL BREW COFFEE FILTERS Coffee Filters #2 Cone, 40 CT" at bounding box center [435, 314] width 255 height 27
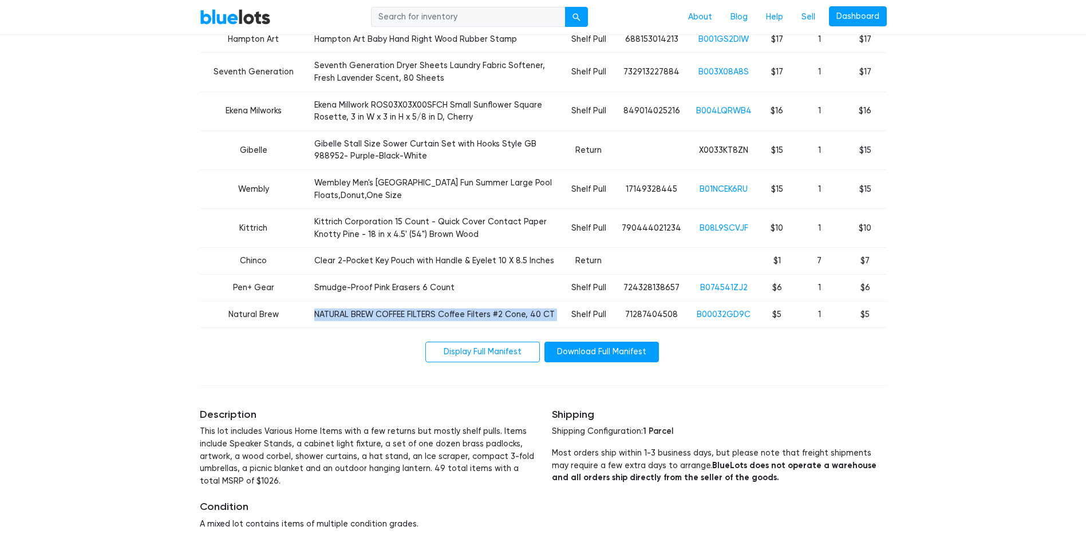
click at [316, 301] on td "NATURAL BREW COFFEE FILTERS Coffee Filters #2 Cone, 40 CT" at bounding box center [435, 314] width 255 height 27
drag, startPoint x: 316, startPoint y: 273, endPoint x: 296, endPoint y: 302, distance: 35.3
click at [215, 301] on td "Natural Brew" at bounding box center [254, 314] width 108 height 27
click at [216, 301] on td "Natural Brew" at bounding box center [254, 314] width 108 height 27
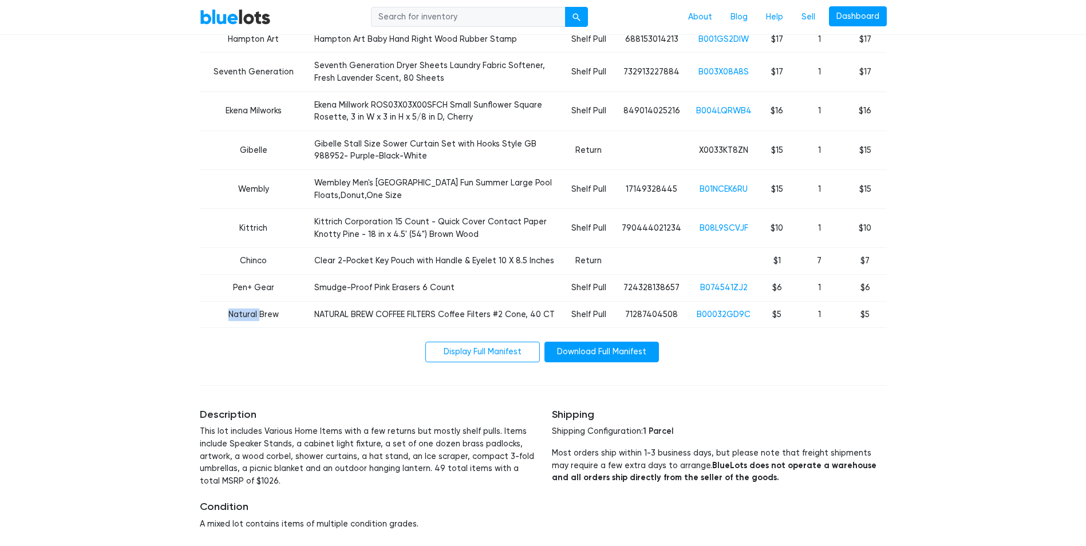
click at [217, 301] on td "Natural Brew" at bounding box center [254, 314] width 108 height 27
click at [249, 301] on td "Natural Brew" at bounding box center [254, 314] width 108 height 27
drag, startPoint x: 249, startPoint y: 275, endPoint x: 225, endPoint y: 276, distance: 23.5
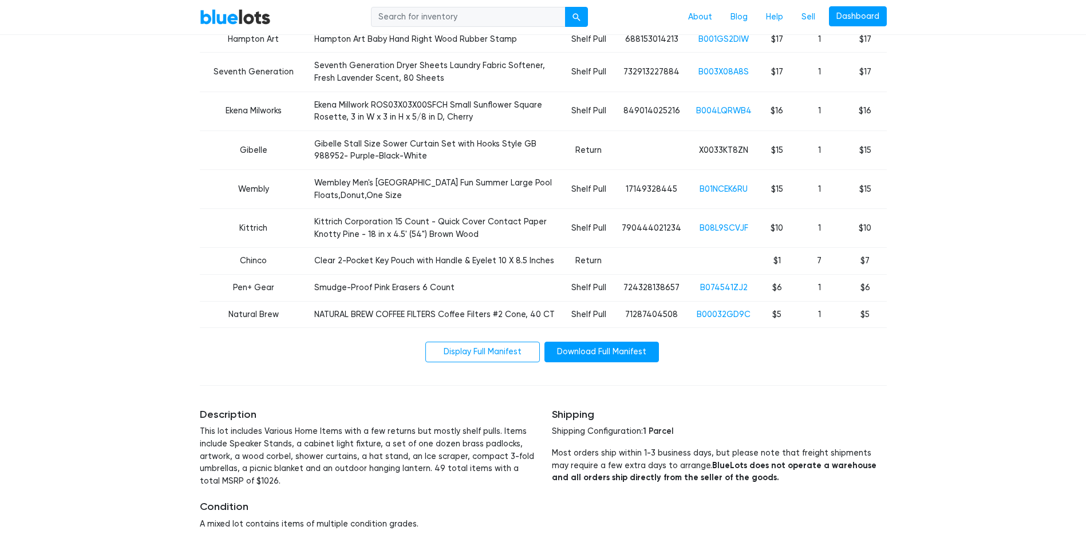
drag, startPoint x: 225, startPoint y: 276, endPoint x: 180, endPoint y: 290, distance: 47.5
click at [180, 290] on div "BlueLots About Blog Help Sell Dashboard Home / Liquidation / Assorted Home and …" at bounding box center [543, 91] width 1086 height 1996
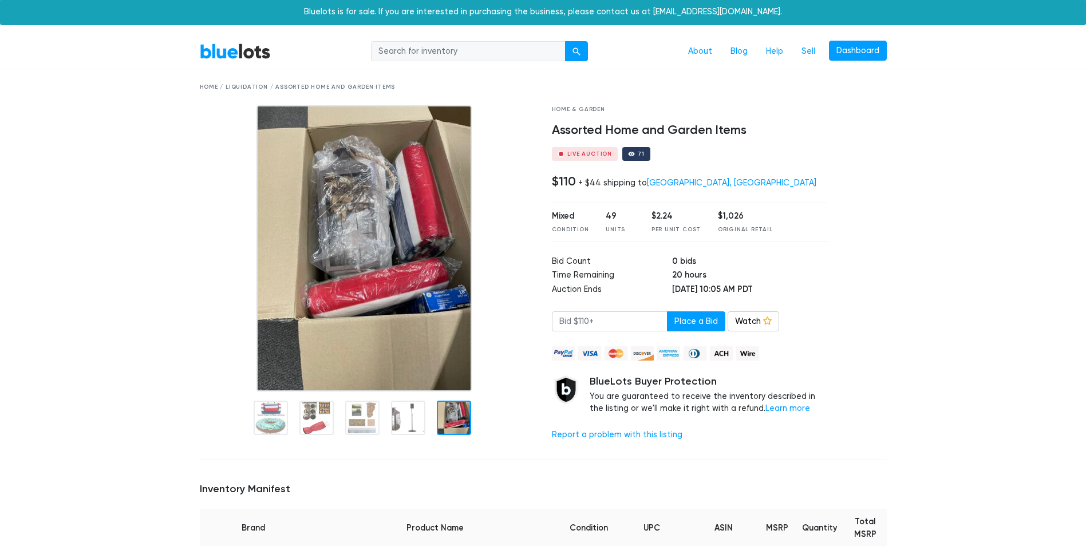
scroll to position [0, 0]
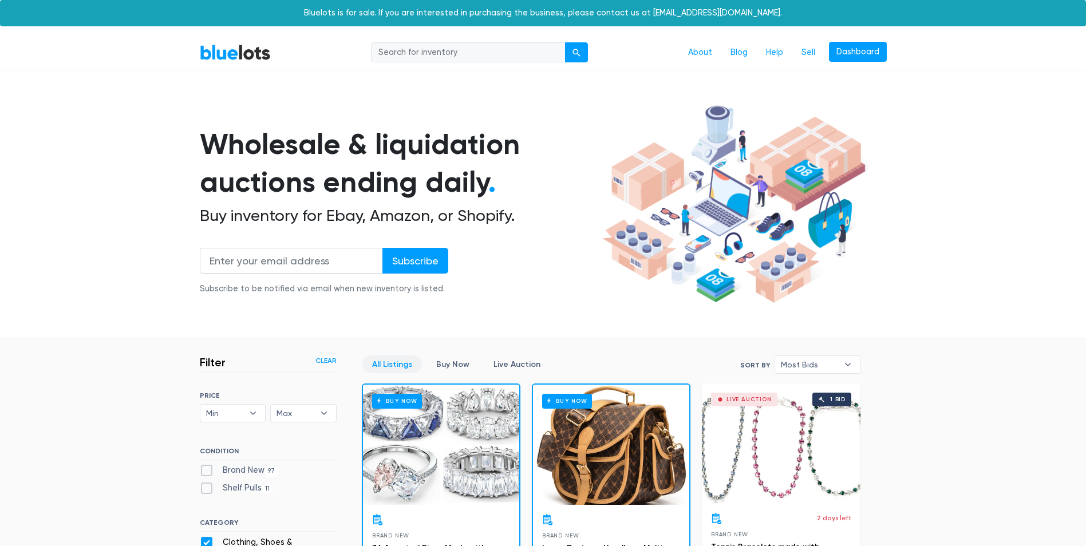
scroll to position [308, 0]
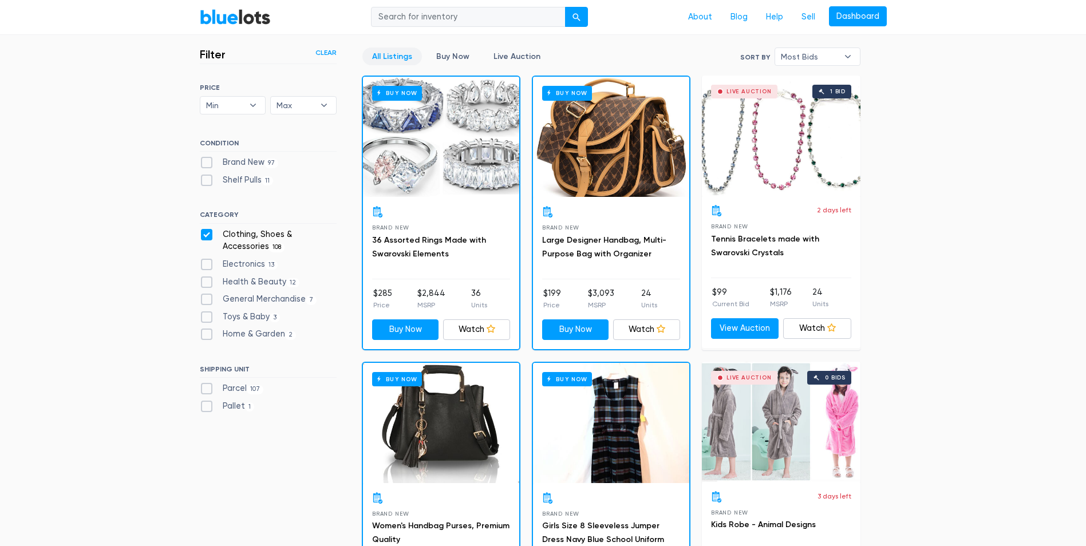
click at [208, 238] on label "Clothing, Shoes & Accessories 108" at bounding box center [268, 241] width 137 height 25
click at [207, 236] on Accessories"] "Clothing, Shoes & Accessories 108" at bounding box center [203, 232] width 7 height 7
checkbox Accessories"] "false"
click at [206, 182] on label "Shelf Pulls 13" at bounding box center [237, 180] width 75 height 13
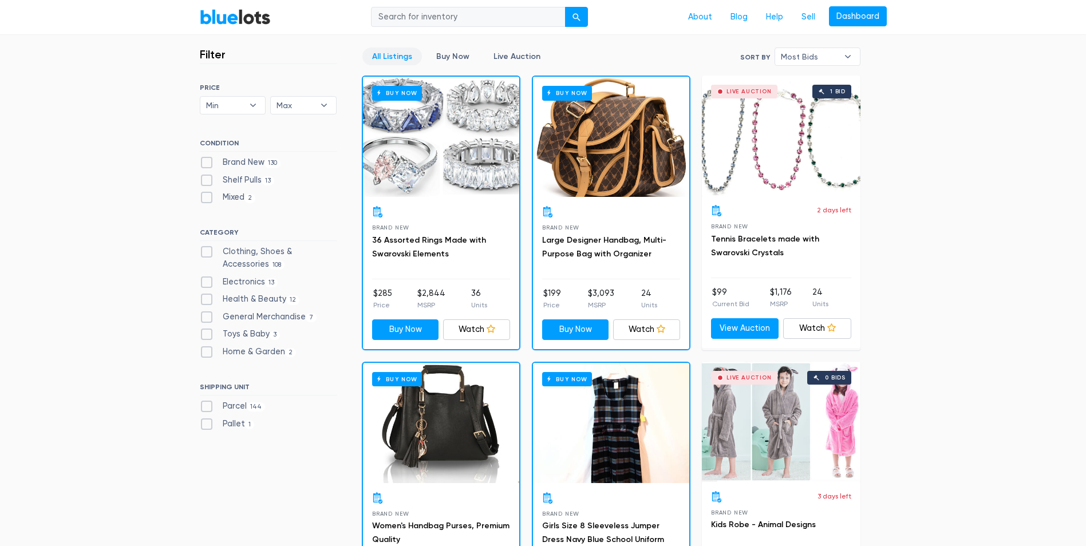
click at [206, 182] on Pulls"] "Shelf Pulls 13" at bounding box center [203, 177] width 7 height 7
checkbox Pulls"] "true"
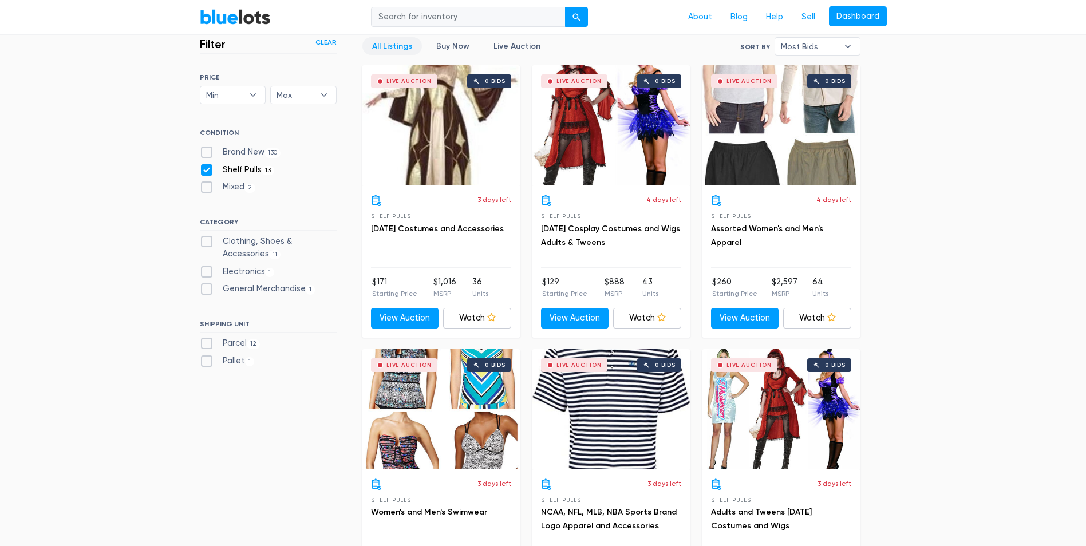
scroll to position [308, 0]
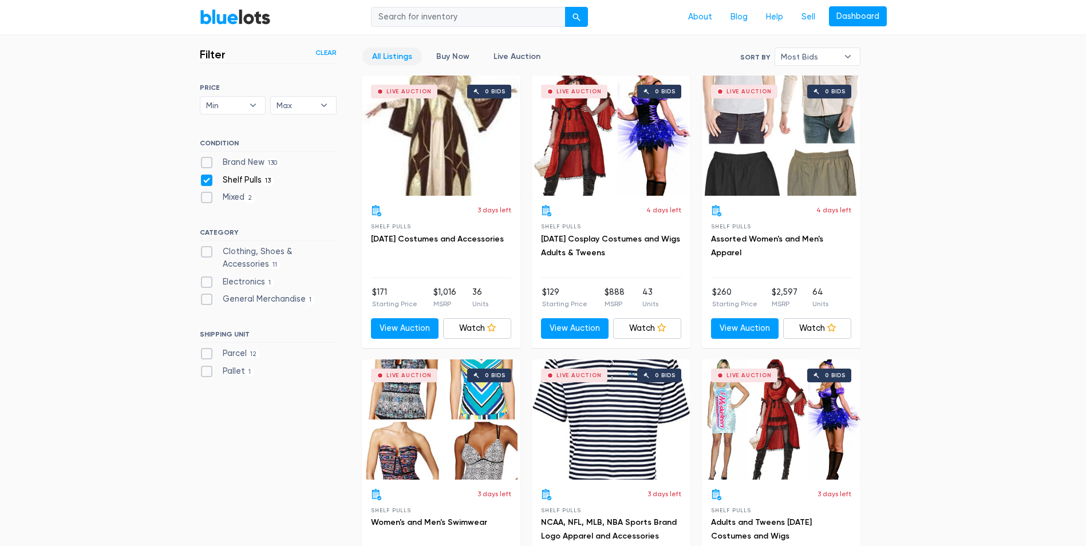
click at [809, 208] on div "4 days left" at bounding box center [781, 210] width 140 height 11
click at [778, 175] on div "Live Auction 0 bids" at bounding box center [781, 136] width 159 height 120
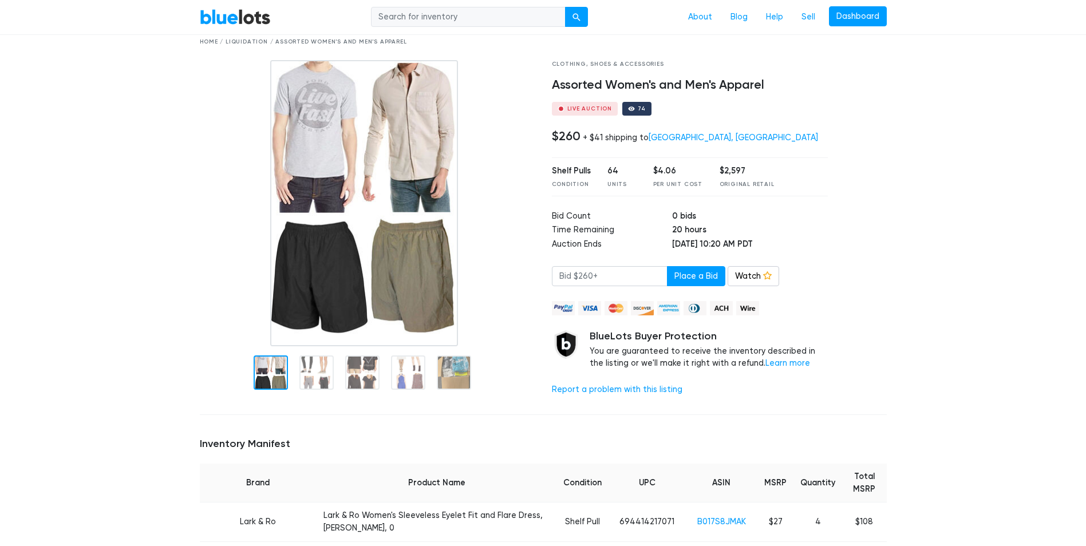
scroll to position [115, 0]
